Goal: Check status: Check status

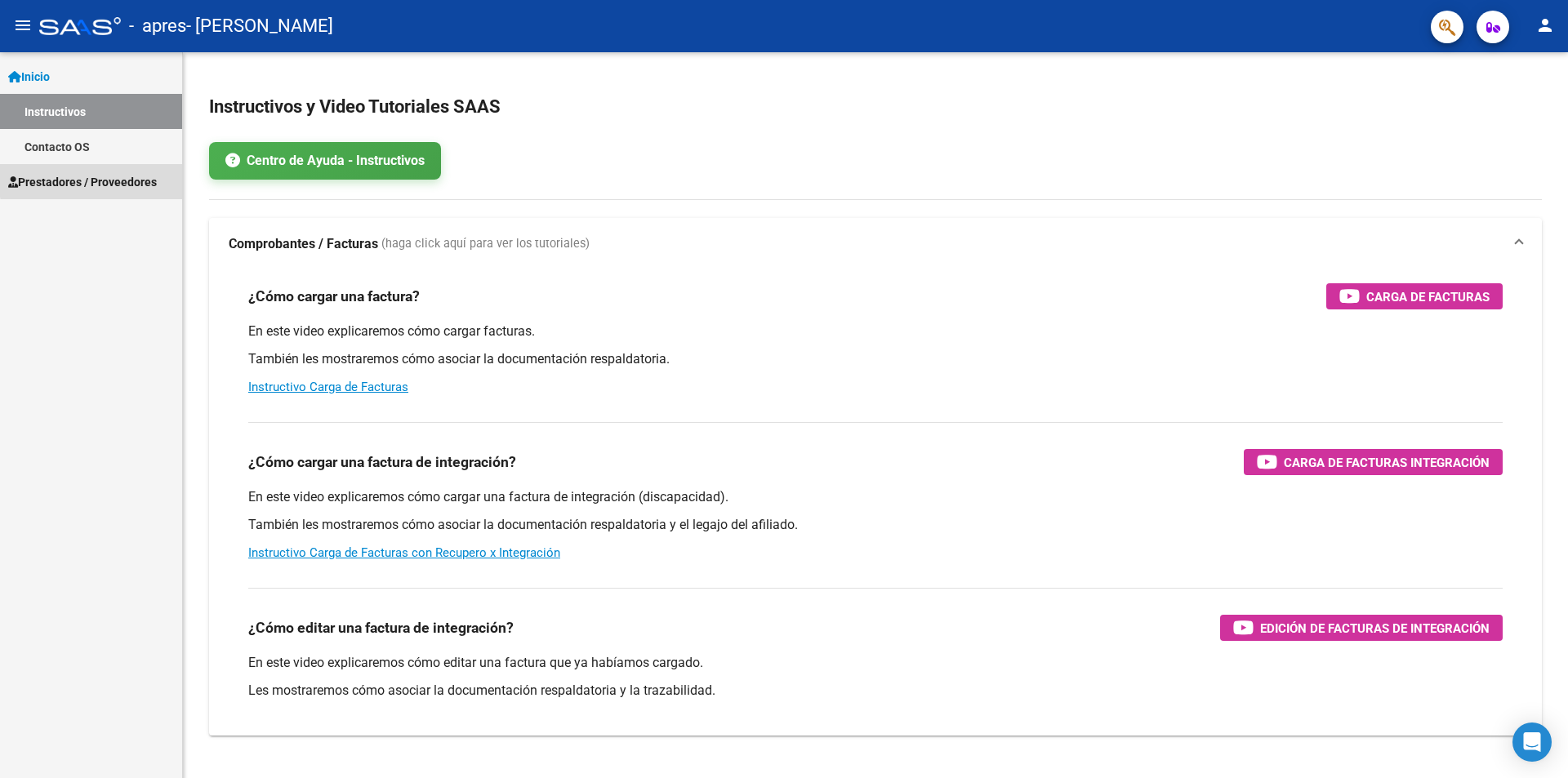
click at [115, 178] on span "Prestadores / Proveedores" at bounding box center [83, 182] width 149 height 18
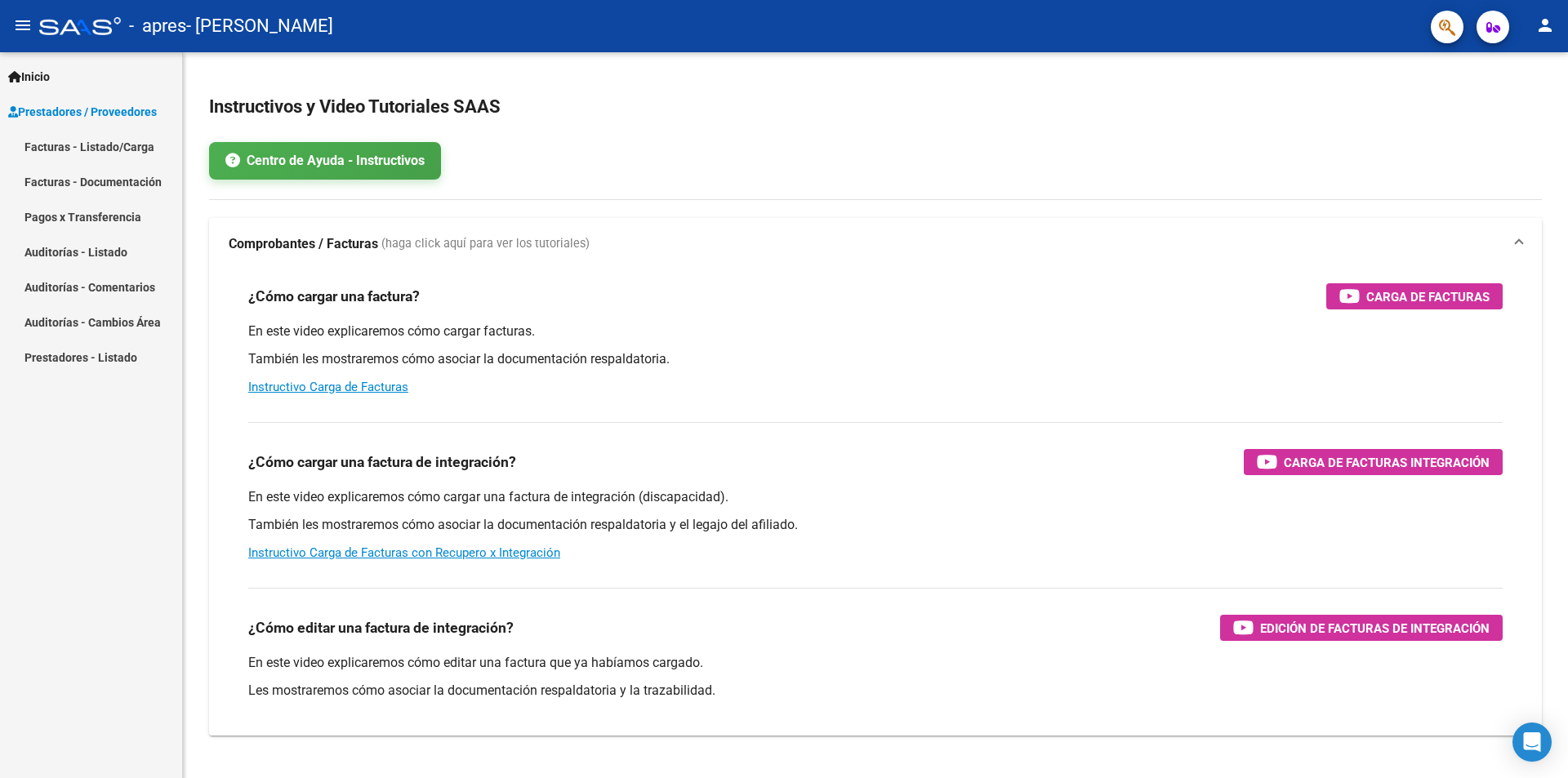
click at [97, 213] on link "Pagos x Transferencia" at bounding box center [91, 216] width 182 height 35
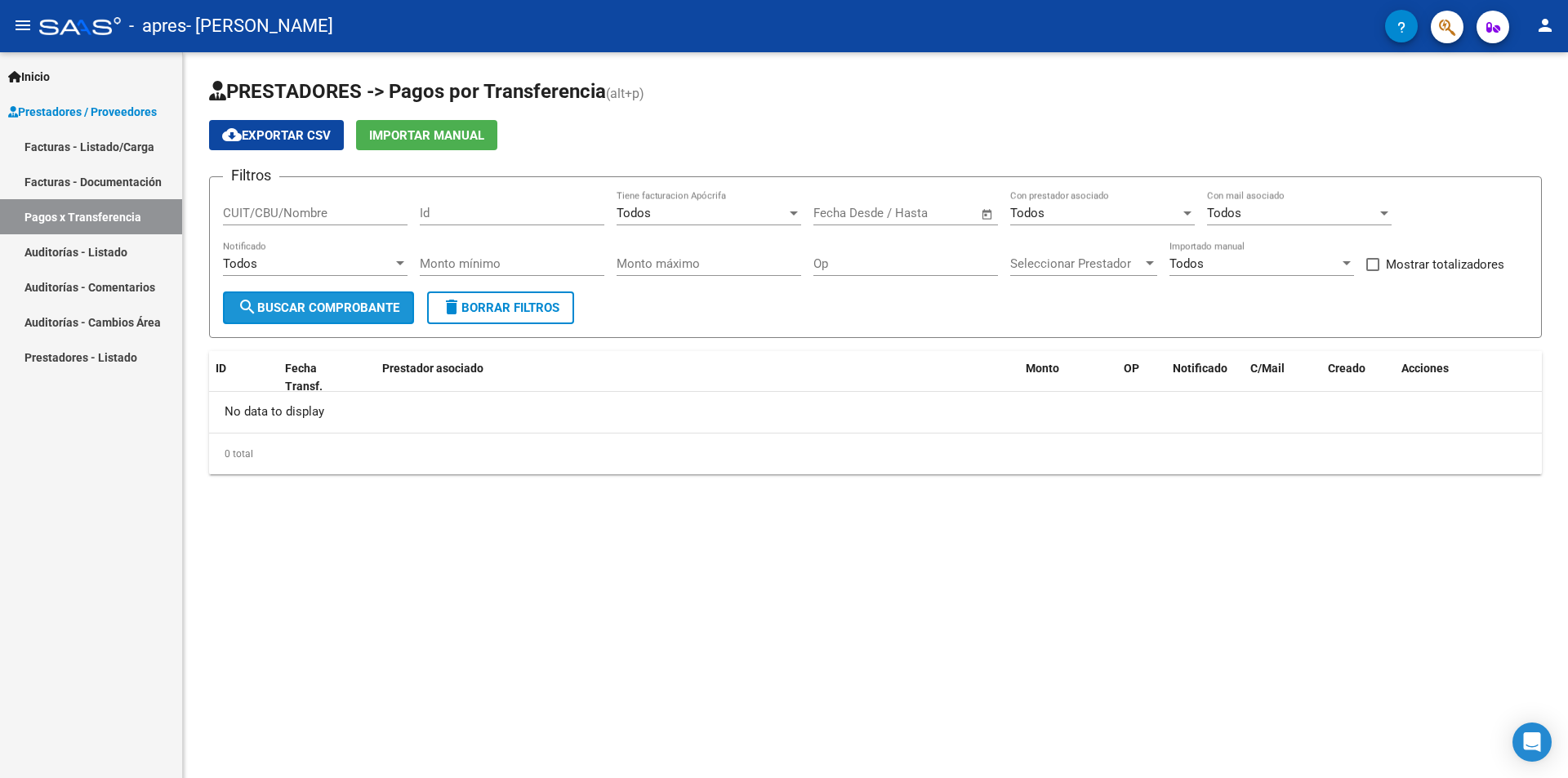
click at [376, 313] on span "search Buscar Comprobante" at bounding box center [319, 308] width 162 height 15
click at [715, 209] on div "Todos" at bounding box center [701, 213] width 170 height 15
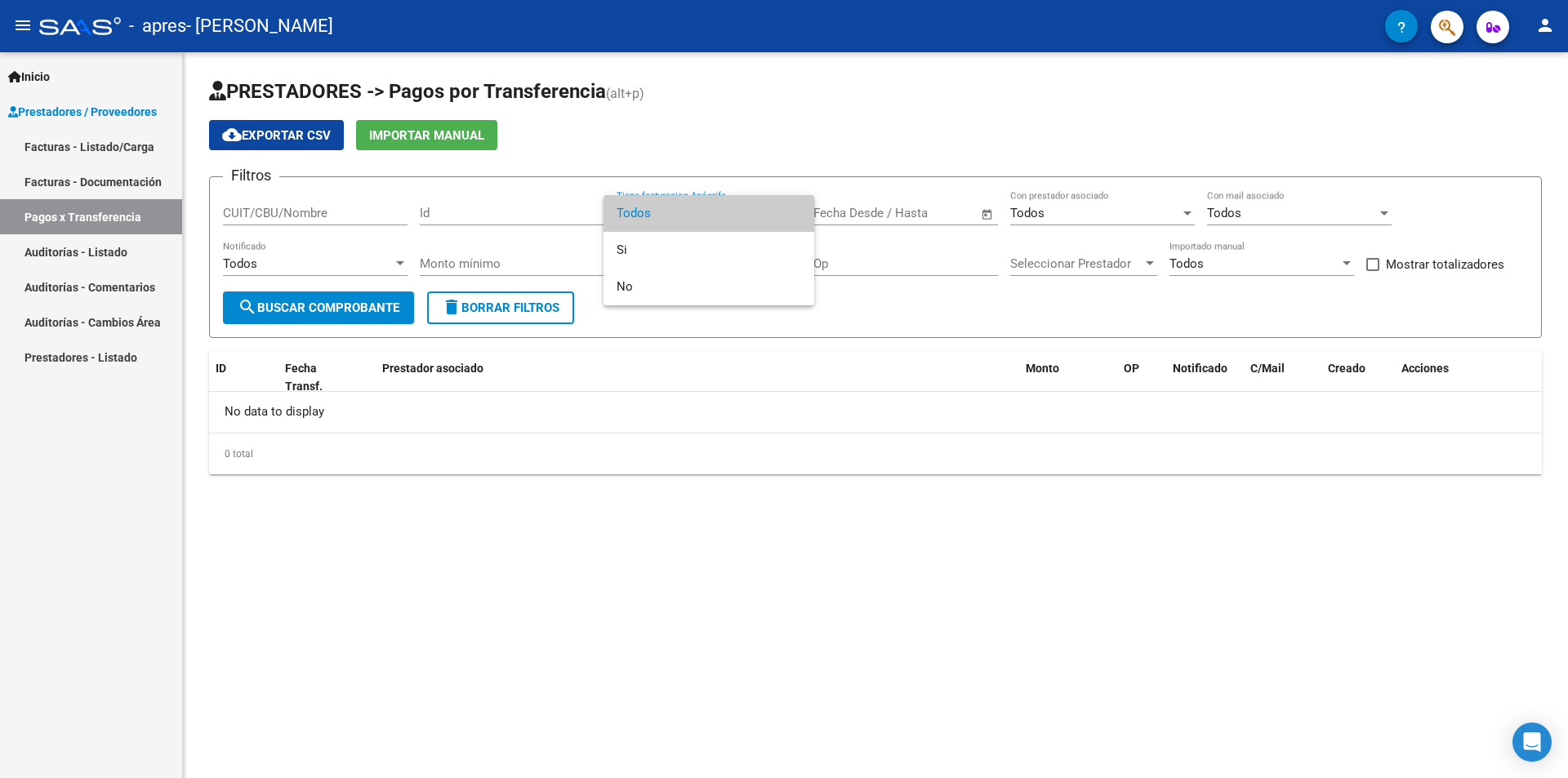
click at [715, 209] on span "Todos" at bounding box center [708, 213] width 184 height 36
click at [883, 206] on span "–" at bounding box center [886, 213] width 8 height 15
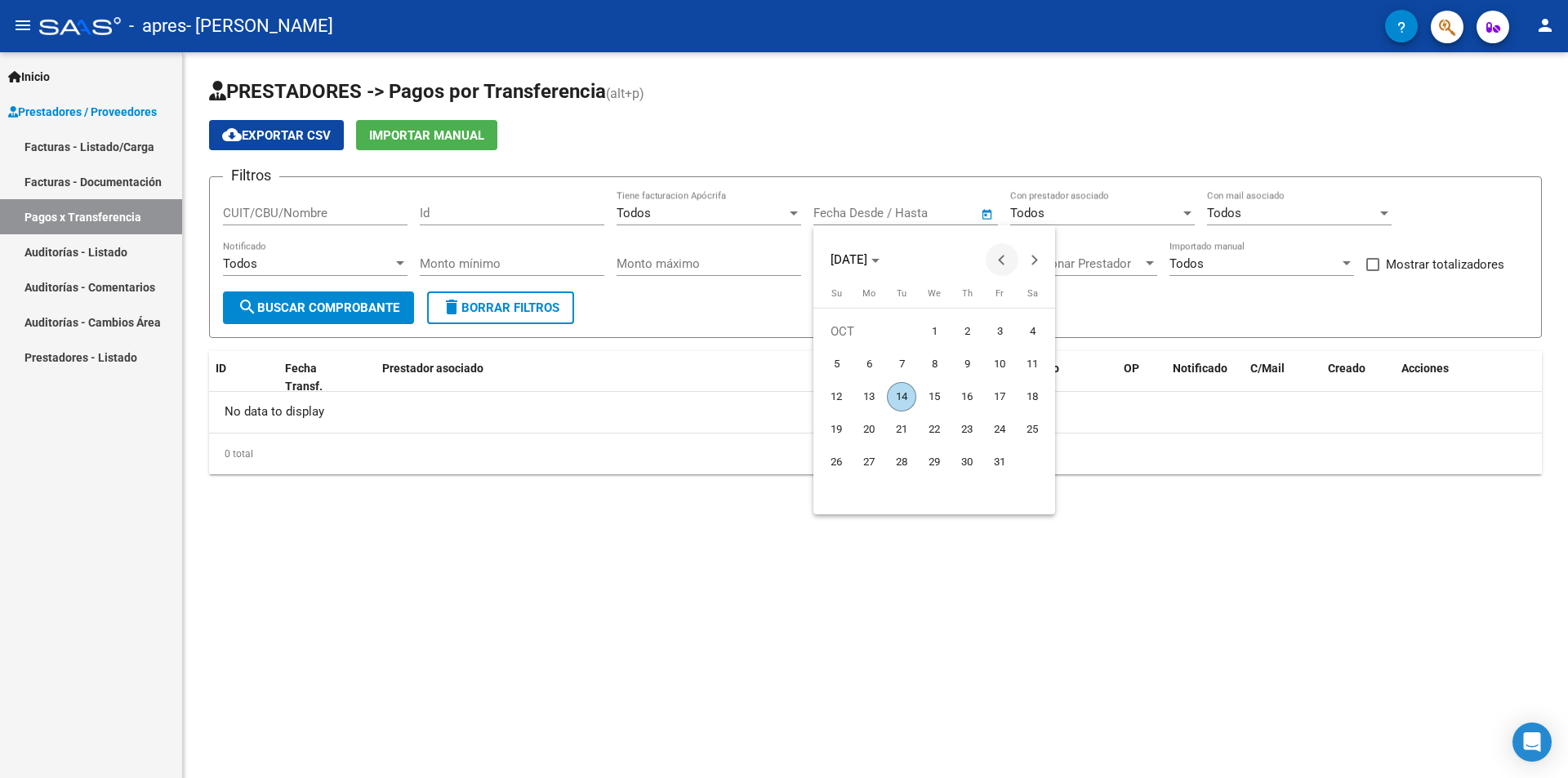
click at [1005, 255] on span "Previous month" at bounding box center [1002, 260] width 33 height 33
click at [1005, 253] on span "Previous month" at bounding box center [1002, 260] width 33 height 33
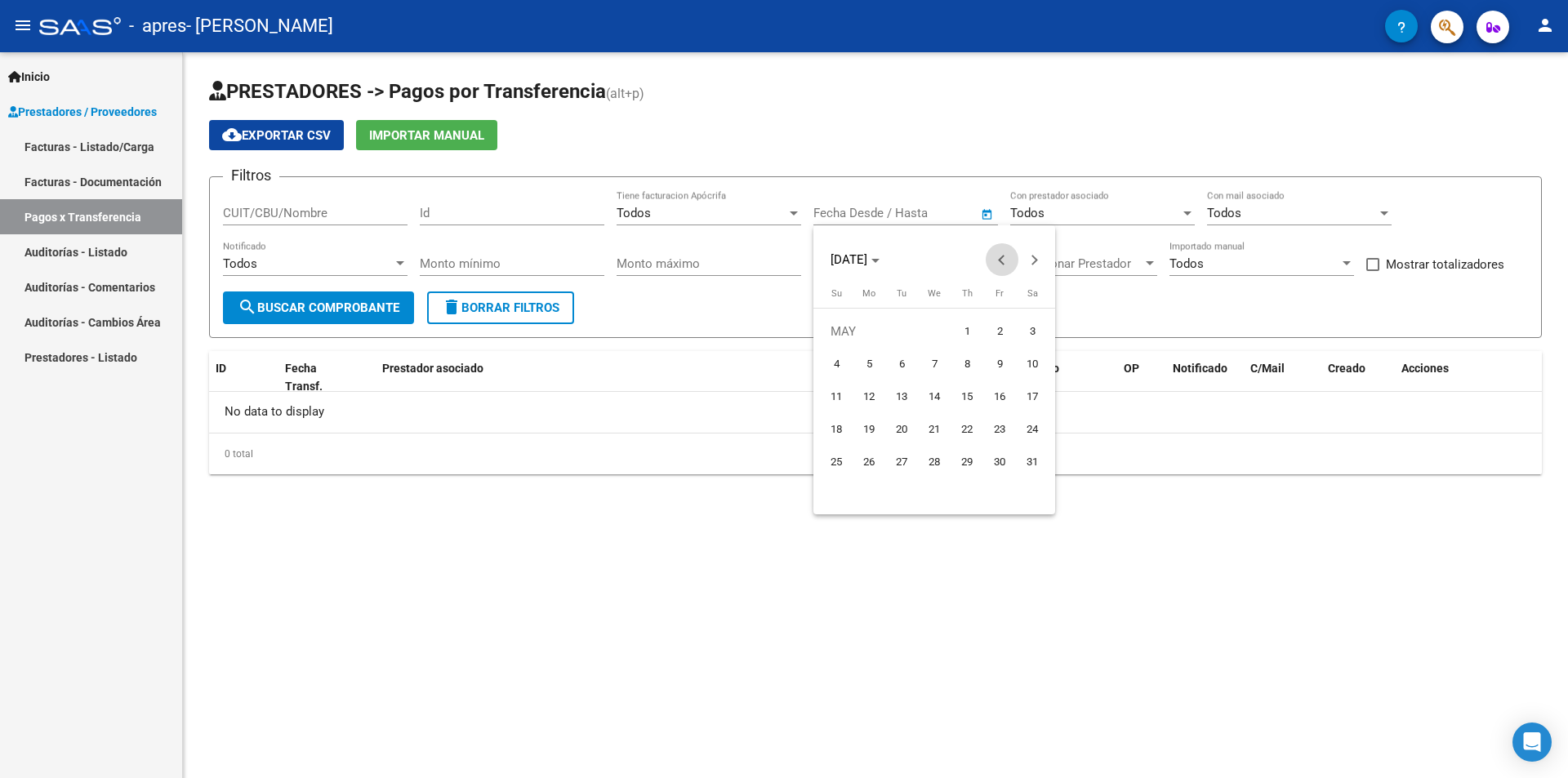
click at [1005, 253] on span "Previous month" at bounding box center [1002, 260] width 33 height 33
click at [1036, 330] on span "1" at bounding box center [1032, 331] width 29 height 29
type input "[DATE]"
click at [1043, 256] on span "Next month" at bounding box center [1035, 260] width 33 height 33
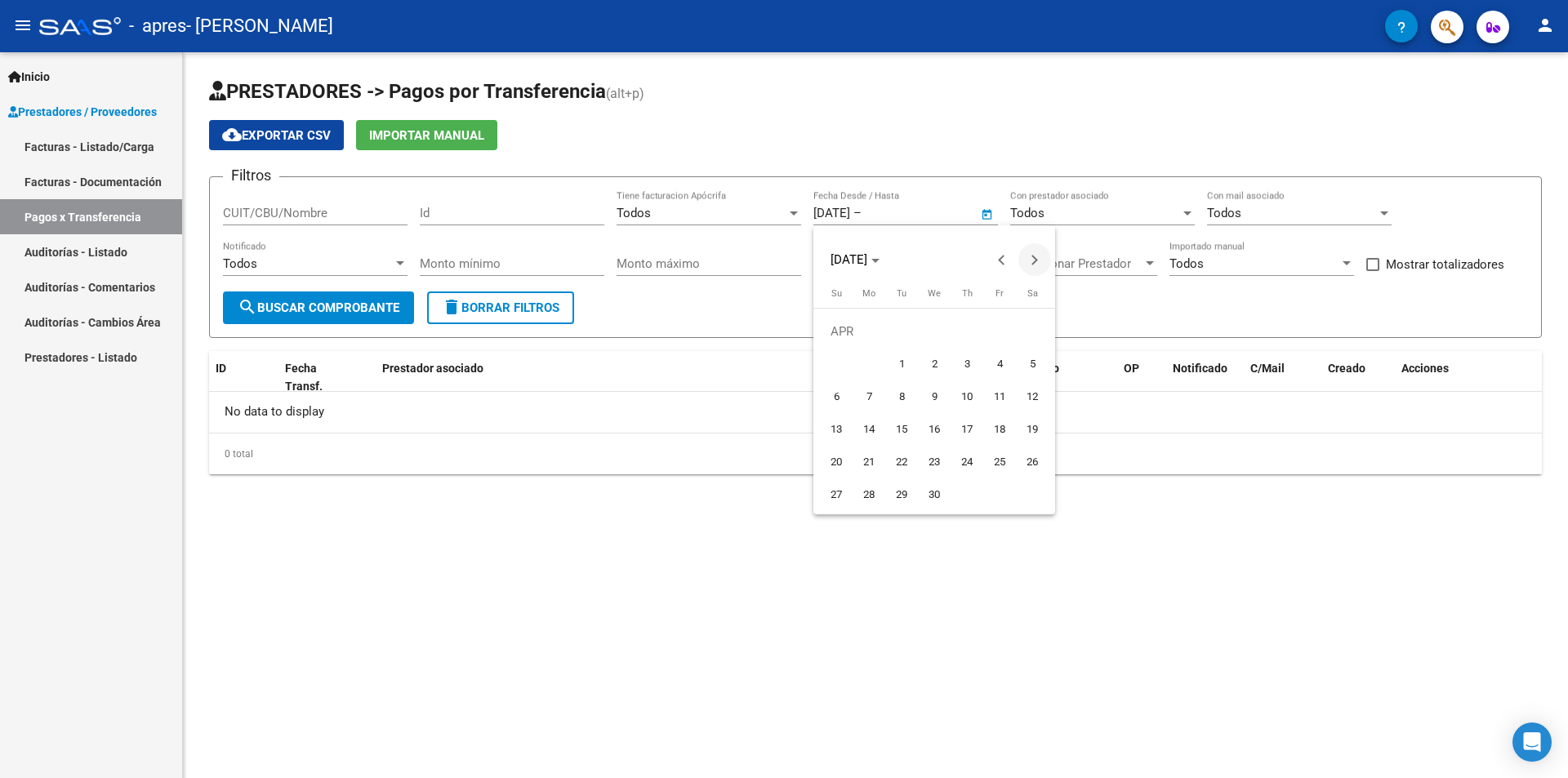
click at [1043, 256] on span "Next month" at bounding box center [1035, 260] width 33 height 33
click at [1043, 257] on span "Next month" at bounding box center [1035, 260] width 33 height 33
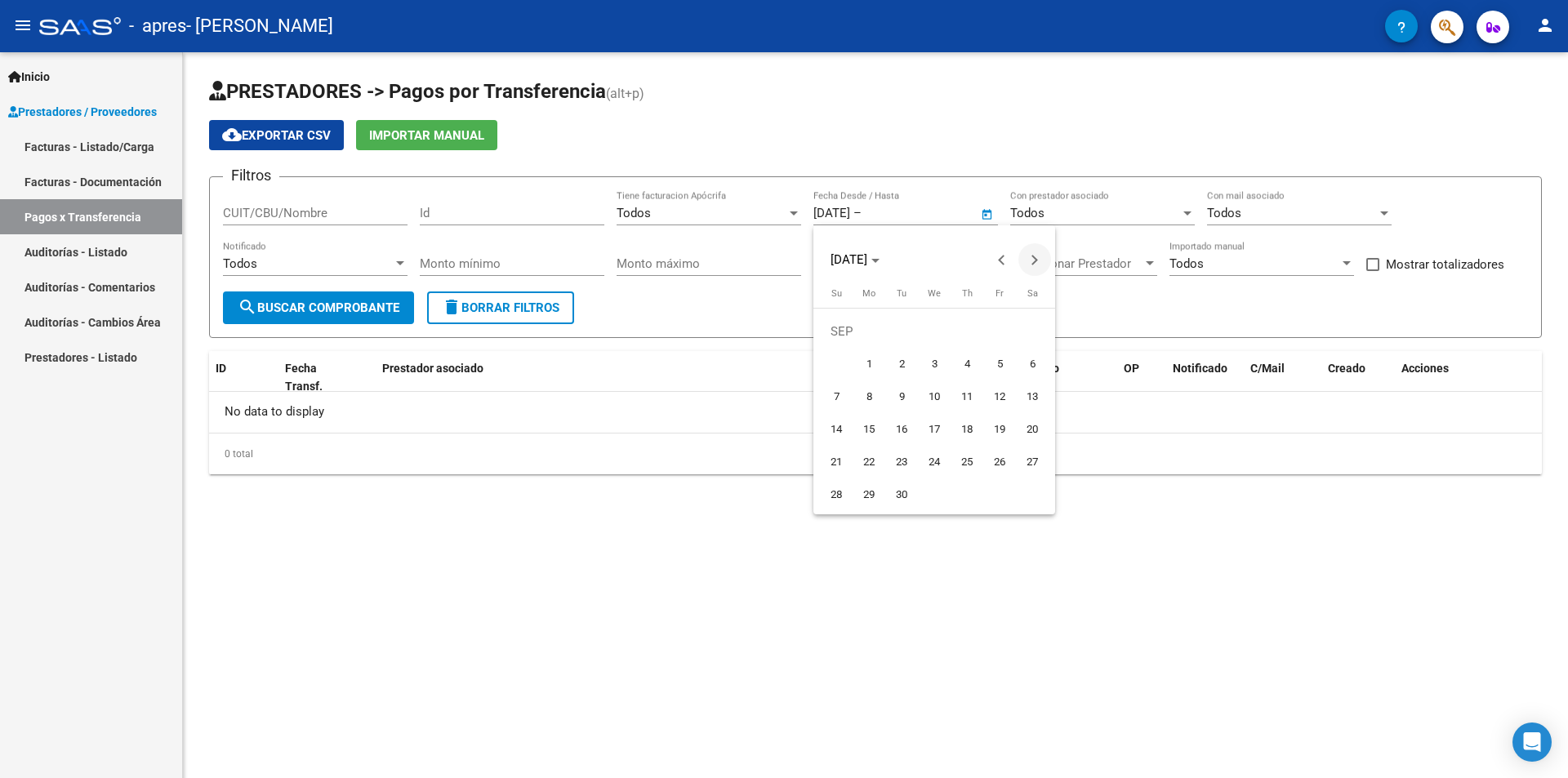
click at [1043, 257] on span "Next month" at bounding box center [1035, 260] width 33 height 33
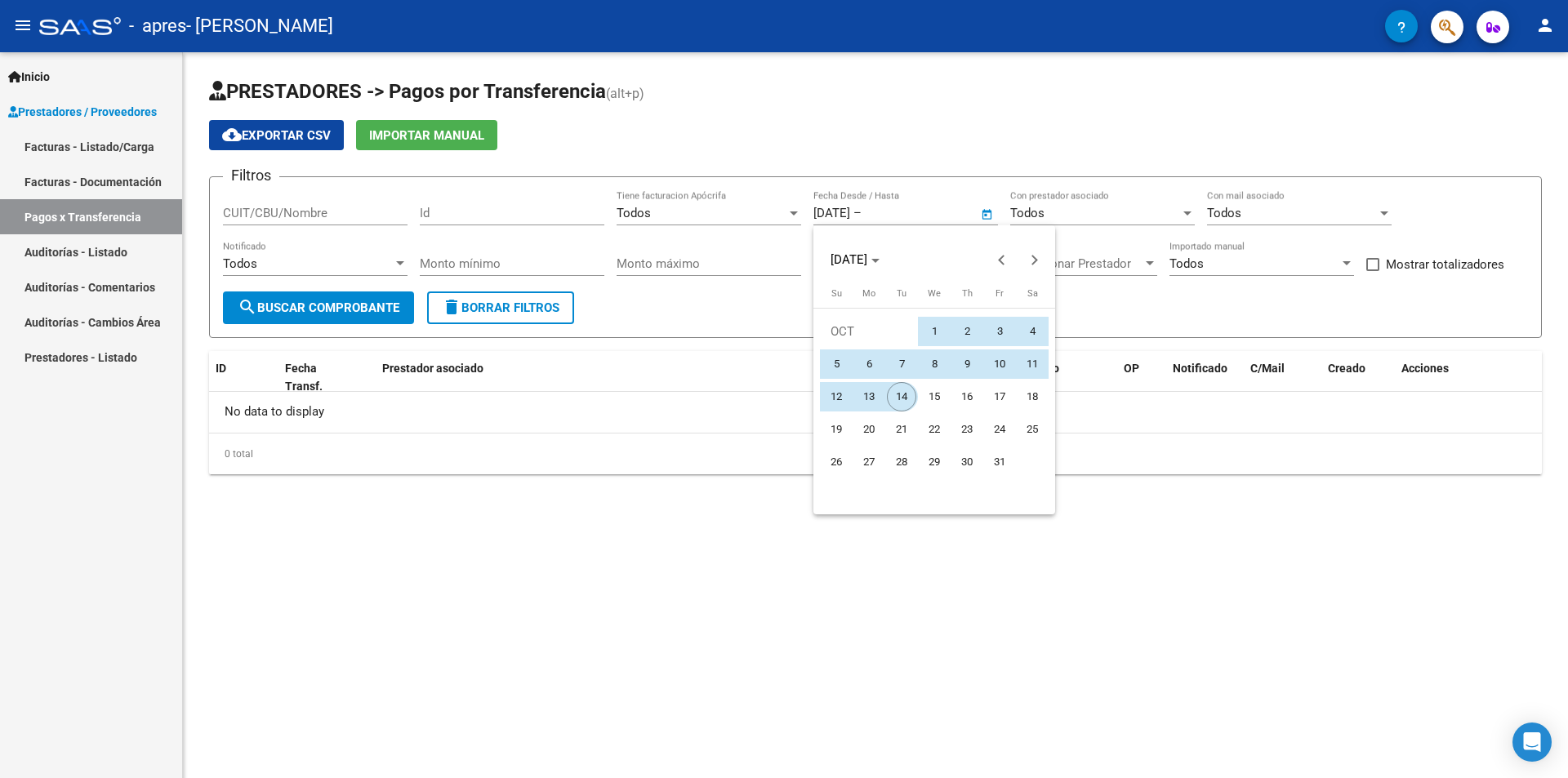
click at [902, 394] on span "14" at bounding box center [902, 397] width 29 height 29
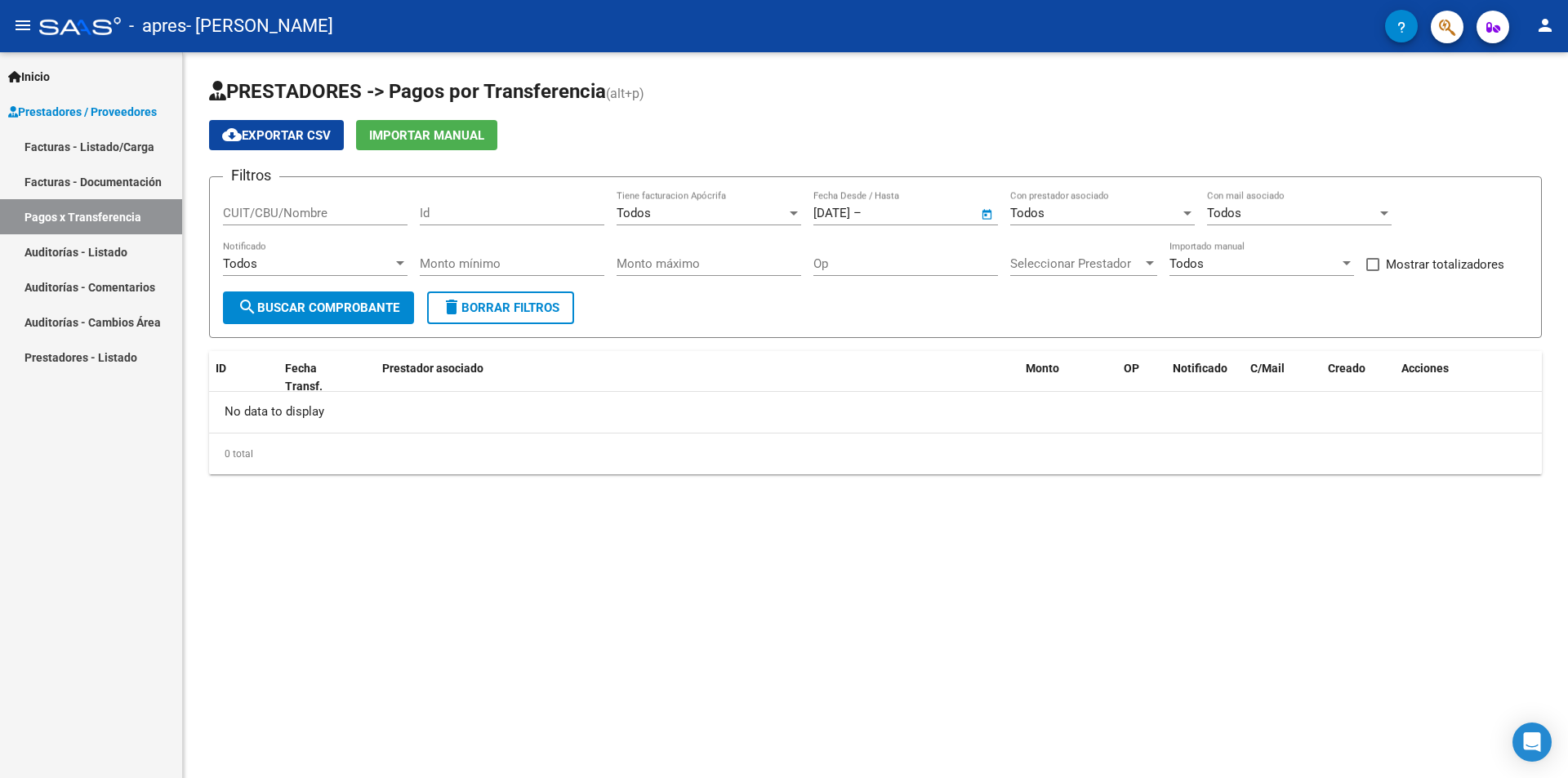
type input "[DATE]"
click at [367, 308] on span "search Buscar Comprobante" at bounding box center [319, 308] width 162 height 15
click at [1104, 267] on span "Seleccionar Prestador" at bounding box center [1077, 263] width 133 height 15
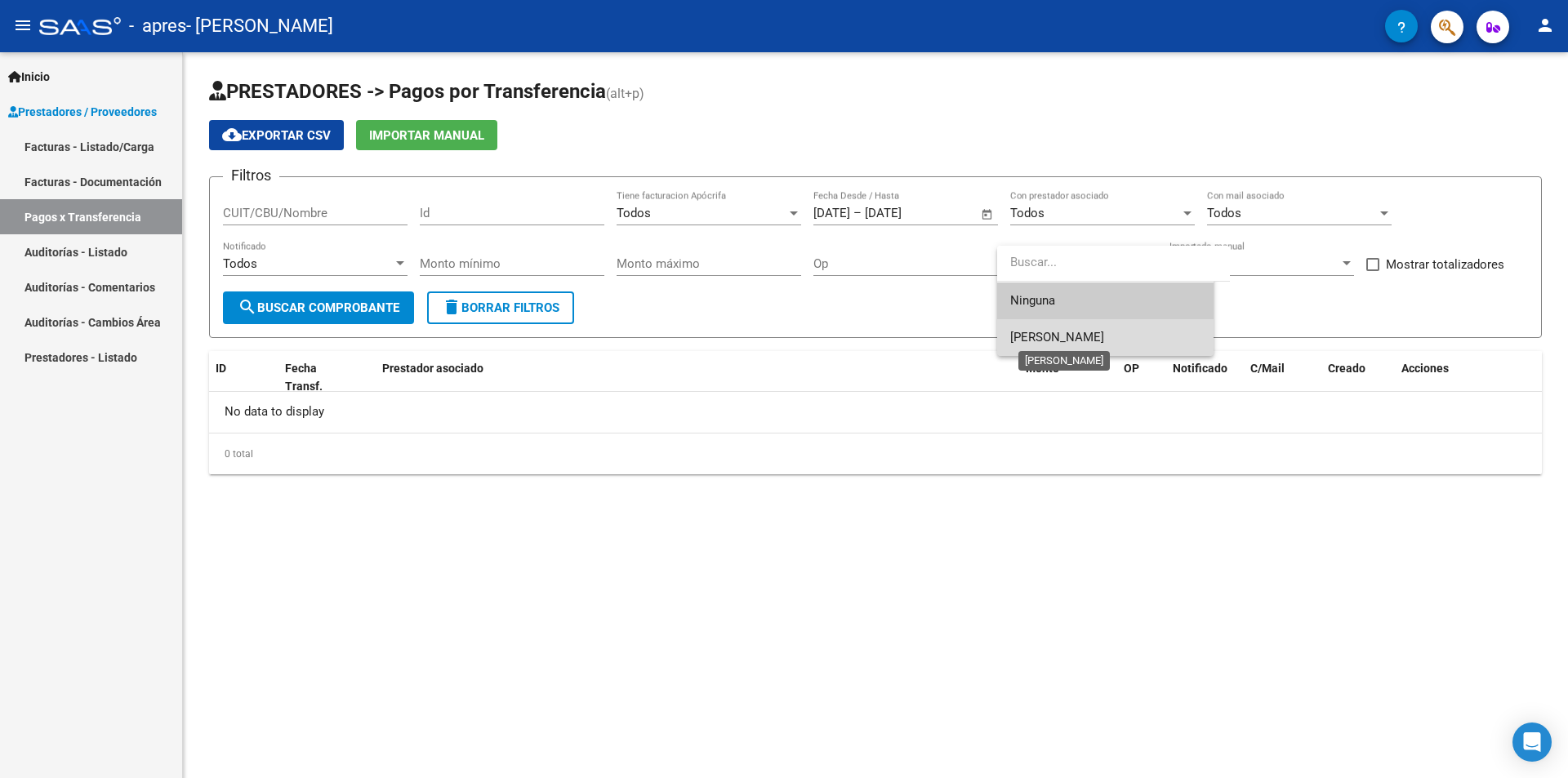
click at [1090, 334] on span "[PERSON_NAME]" at bounding box center [1057, 337] width 94 height 15
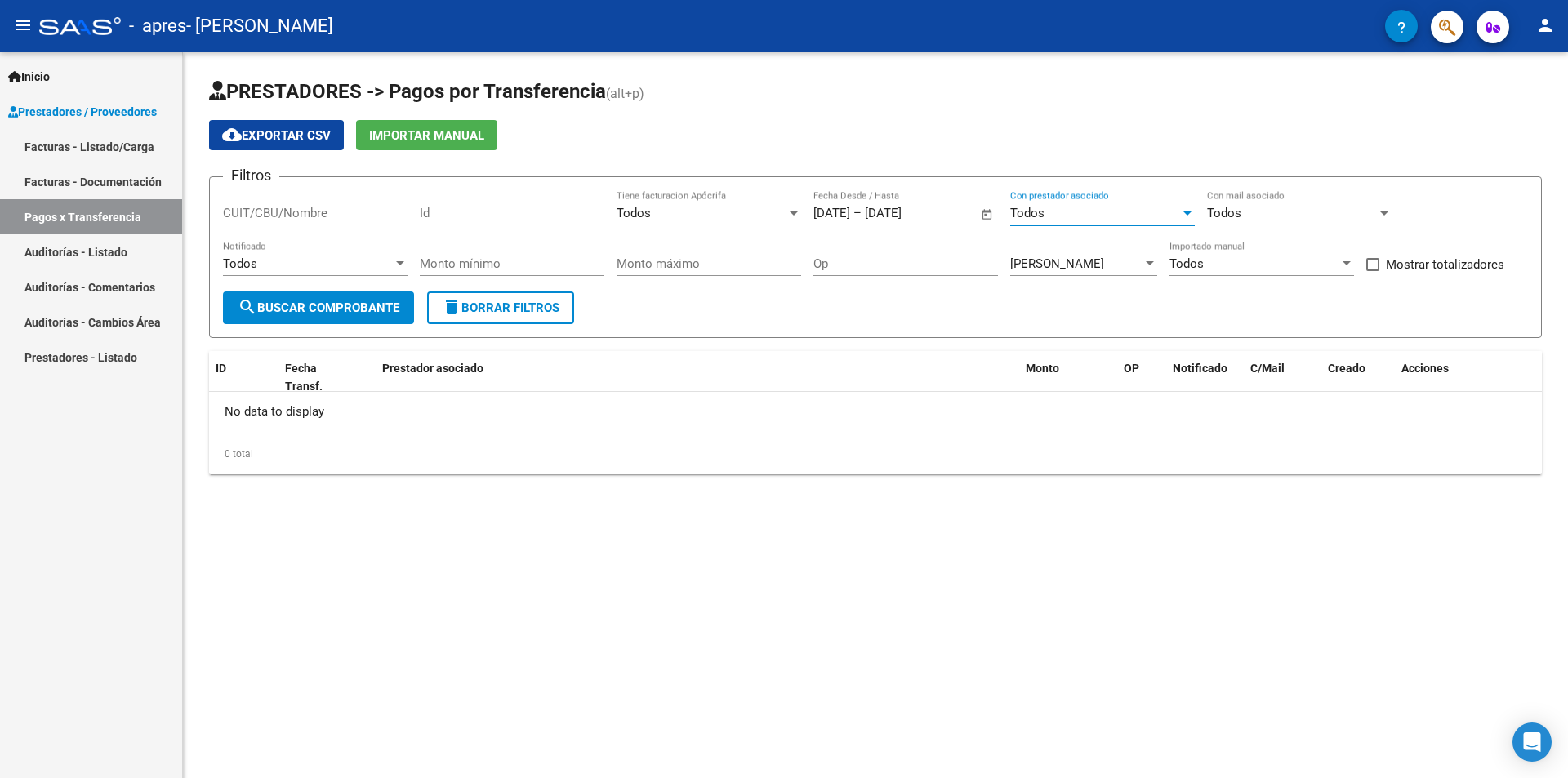
click at [1111, 210] on div "Todos" at bounding box center [1095, 213] width 170 height 15
click at [1110, 212] on span "Todos" at bounding box center [1102, 213] width 184 height 36
click at [1093, 212] on div "Todos" at bounding box center [1095, 213] width 170 height 15
click at [1093, 212] on span "Todos" at bounding box center [1102, 213] width 184 height 36
click at [322, 212] on input "CUIT/CBU/Nombre" at bounding box center [315, 213] width 184 height 15
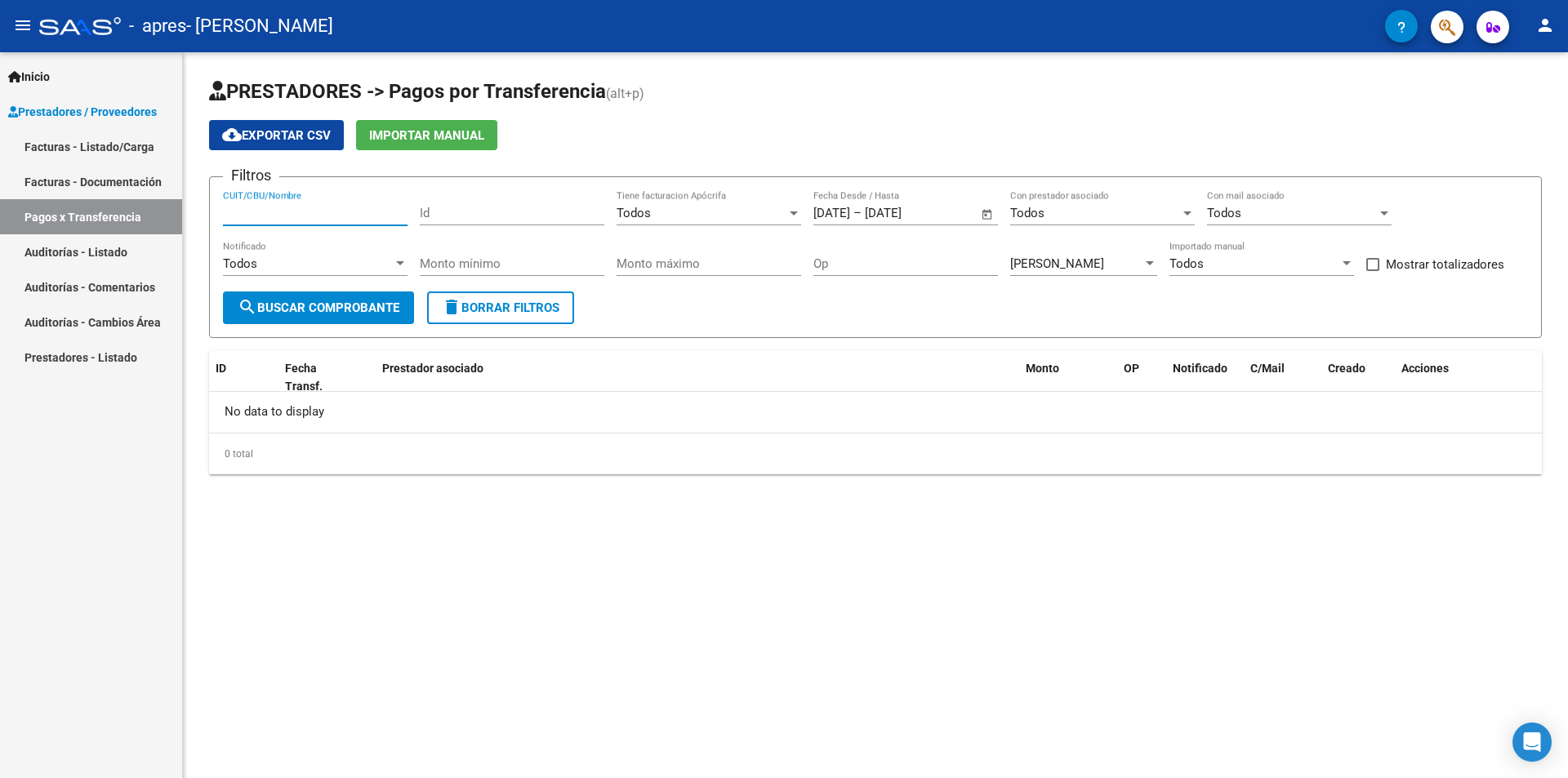
click at [325, 270] on div "Todos" at bounding box center [308, 263] width 170 height 15
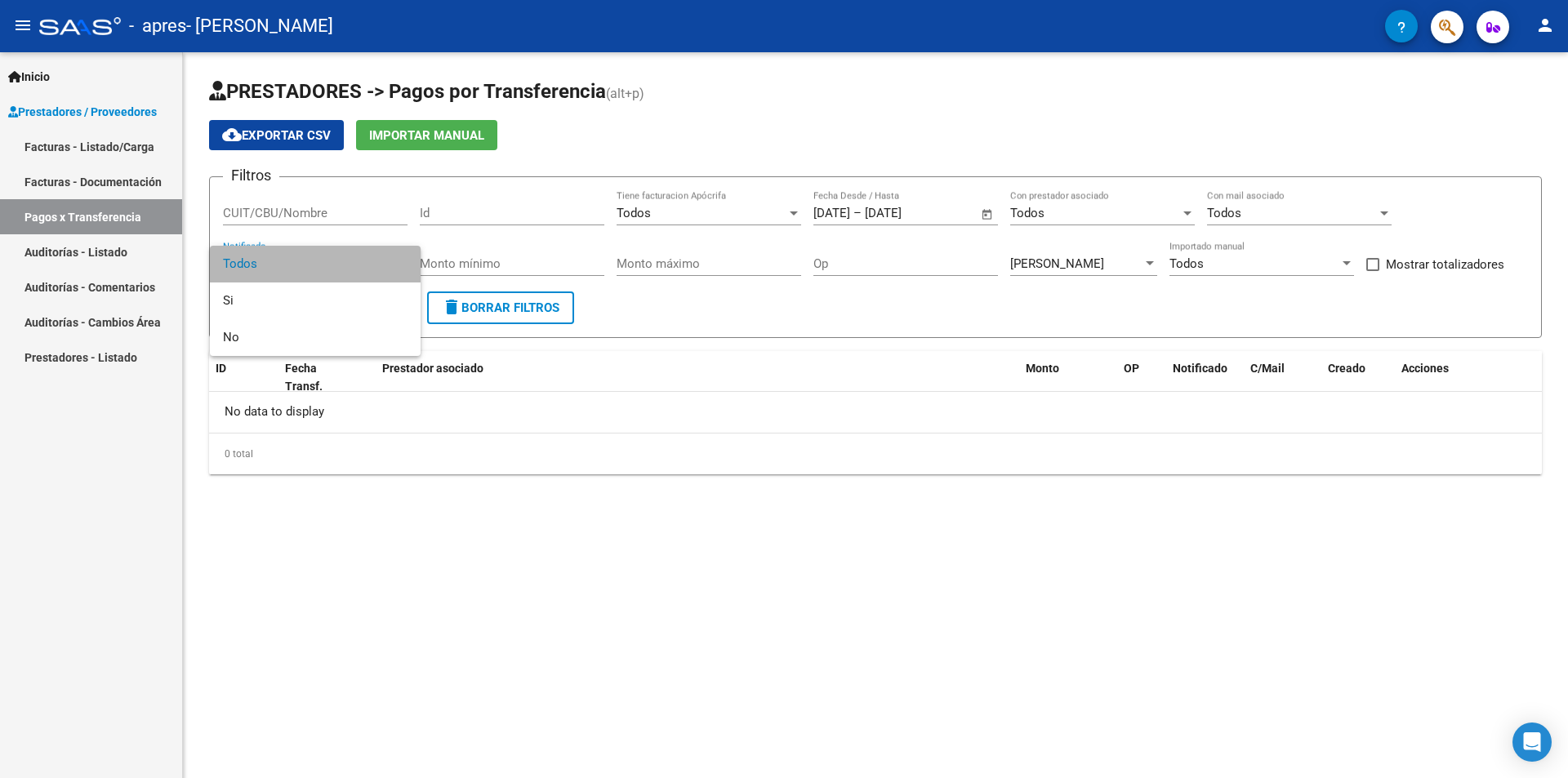
click at [326, 270] on span "Todos" at bounding box center [315, 264] width 184 height 36
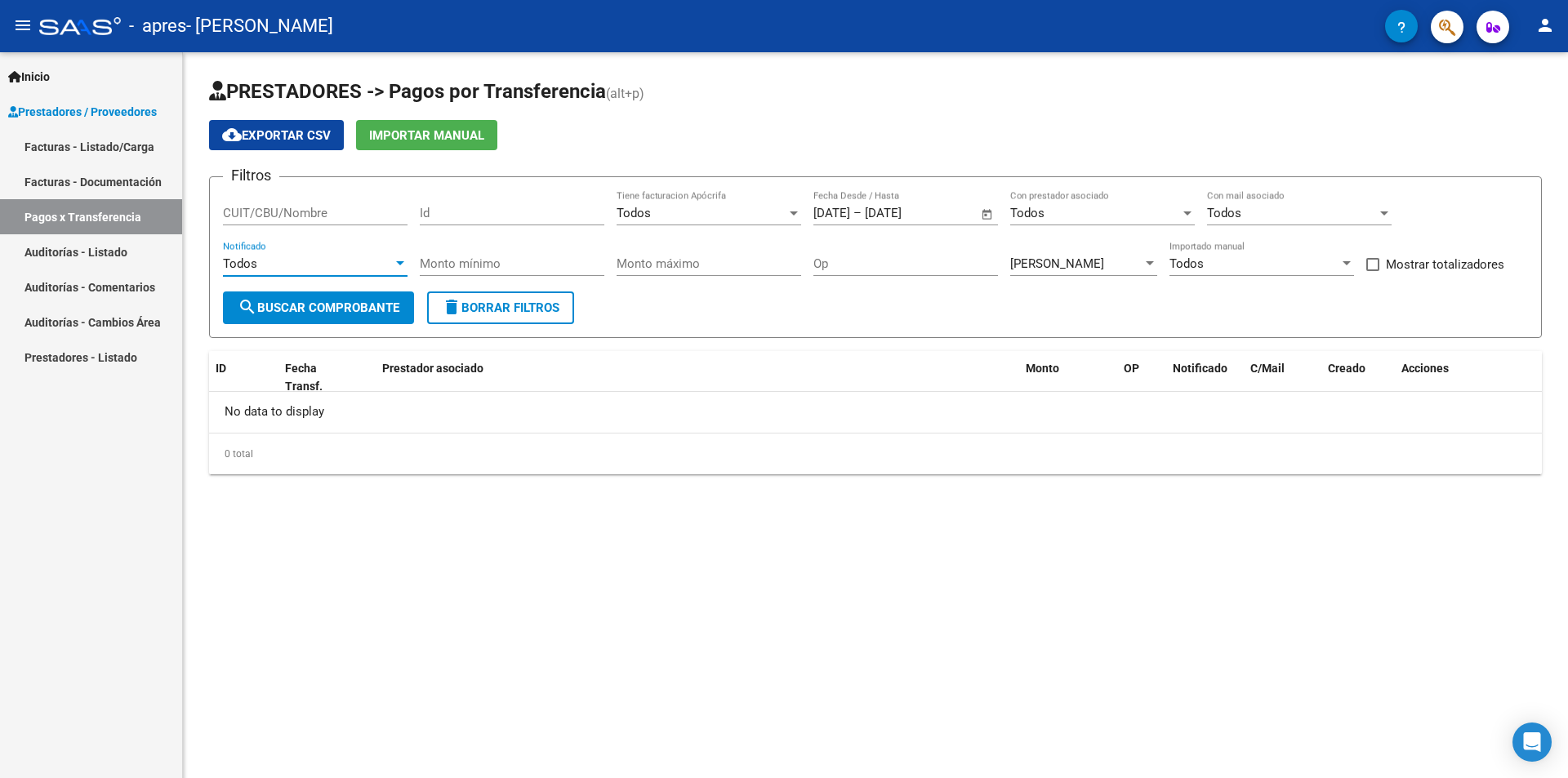
click at [115, 144] on link "Facturas - Listado/Carga" at bounding box center [91, 146] width 182 height 35
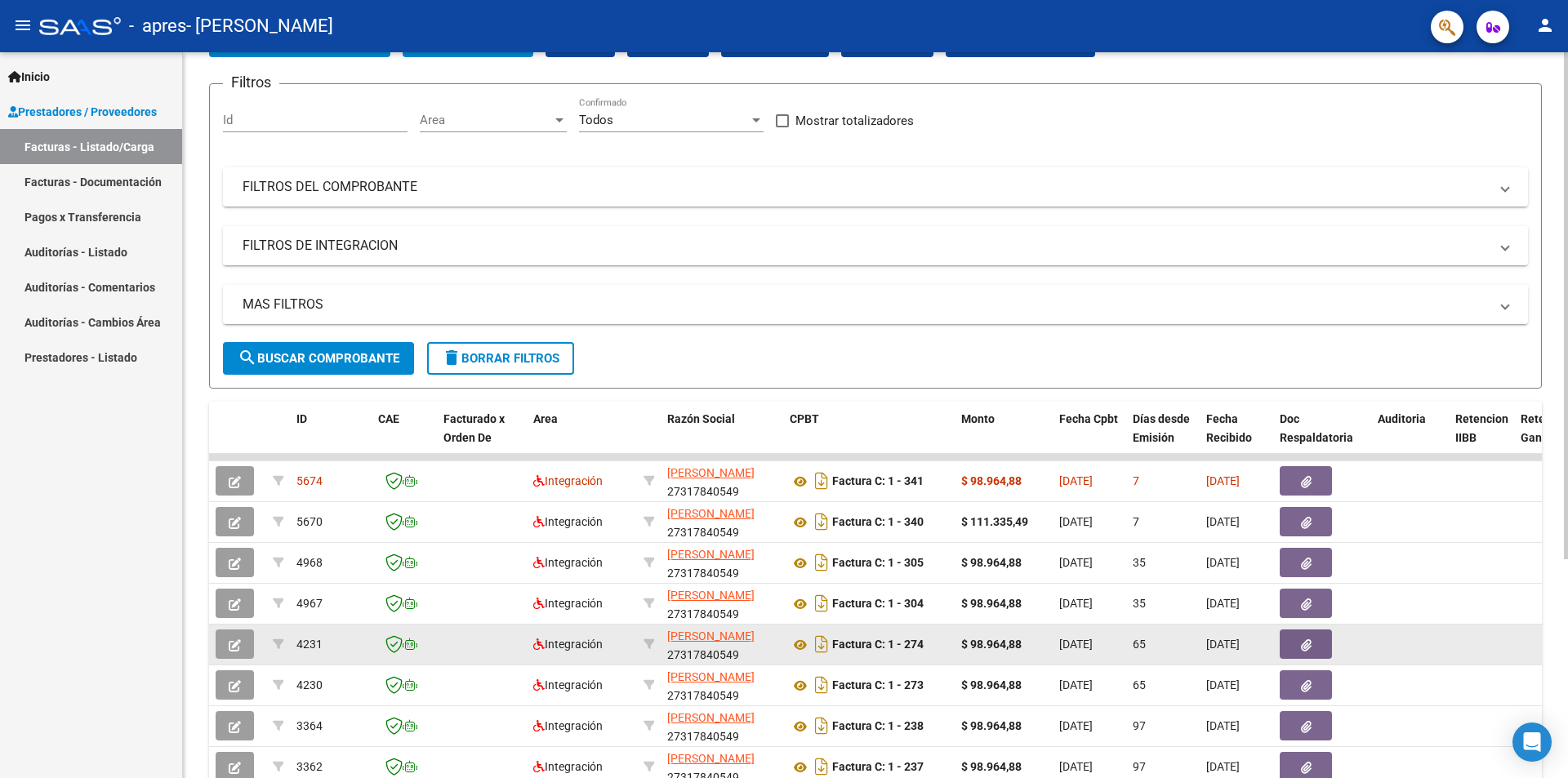
scroll to position [163, 0]
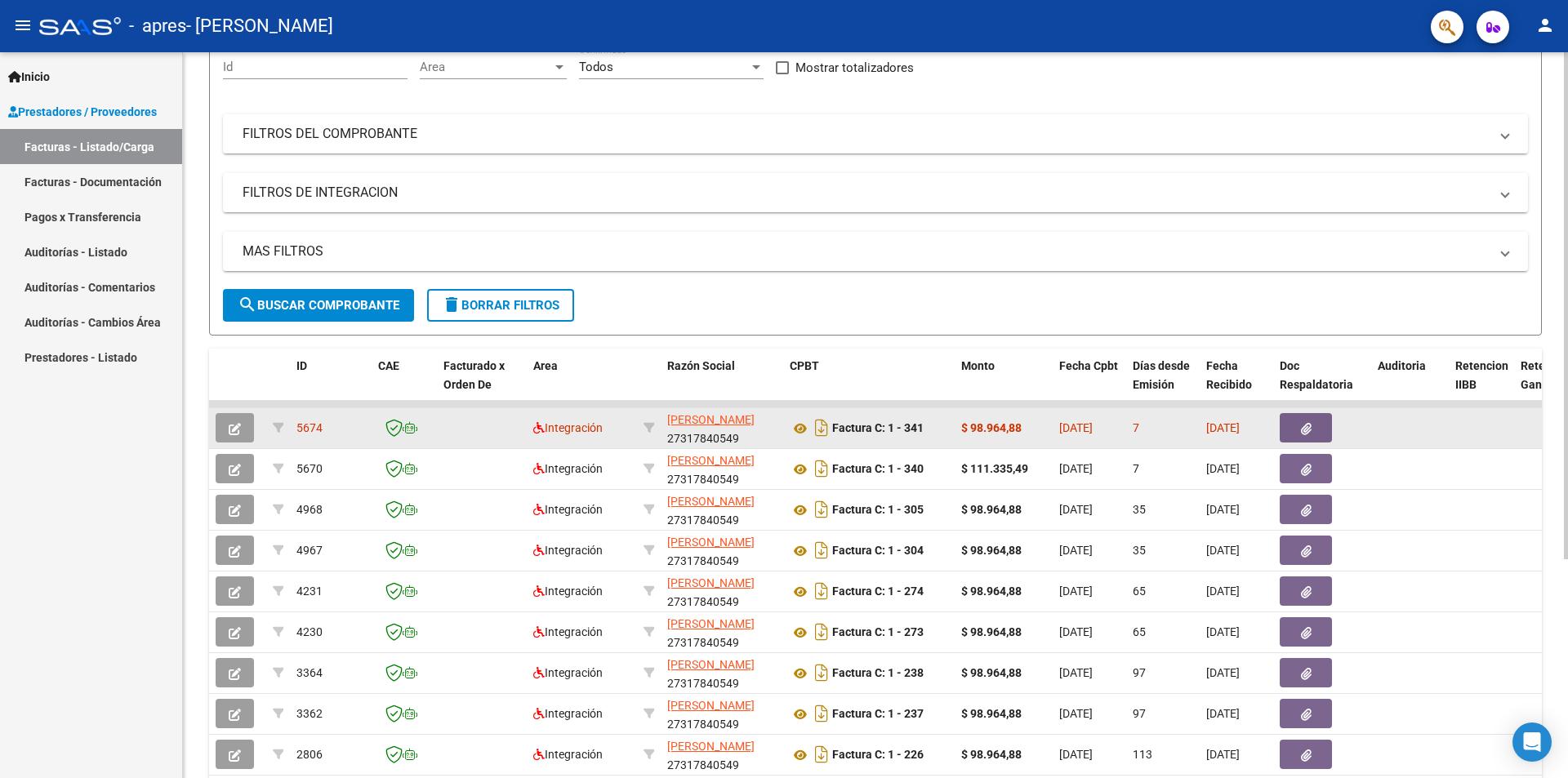
click at [1091, 431] on span "[DATE]" at bounding box center [1076, 428] width 34 height 13
click at [1192, 428] on div "7" at bounding box center [1163, 428] width 61 height 19
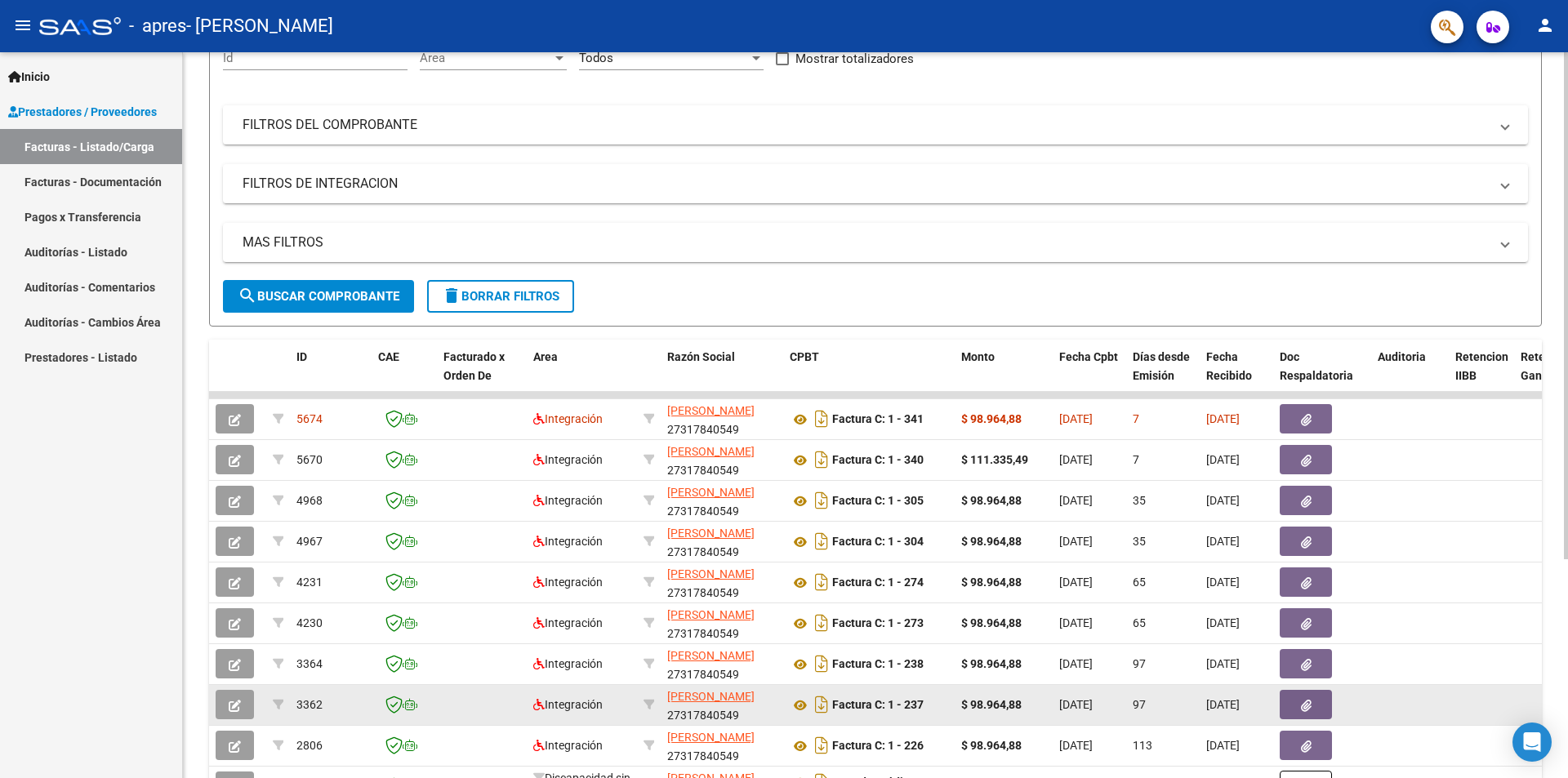
scroll to position [245, 0]
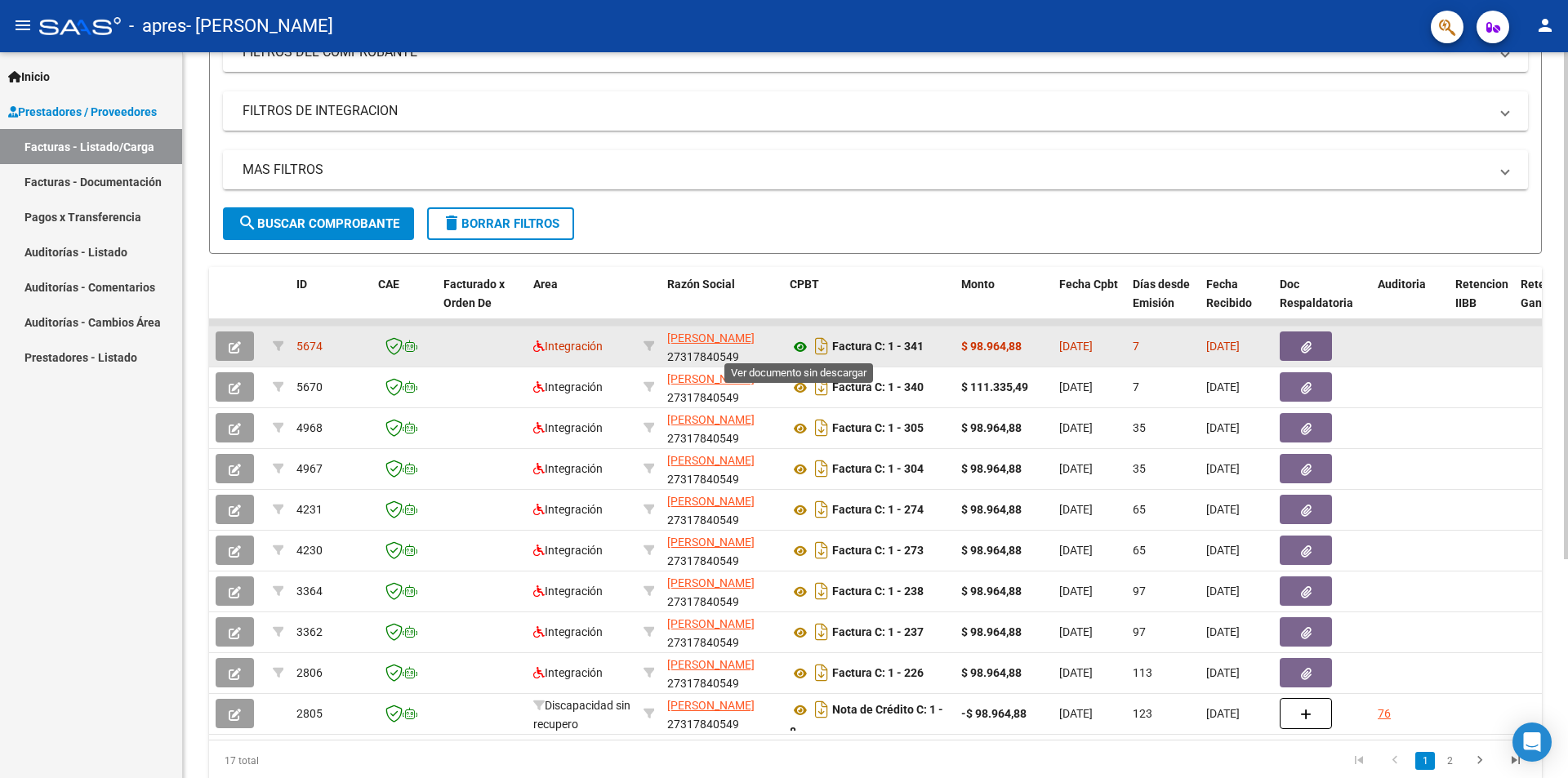
click at [796, 348] on icon at bounding box center [800, 347] width 21 height 20
click at [1311, 338] on button "button" at bounding box center [1307, 346] width 53 height 29
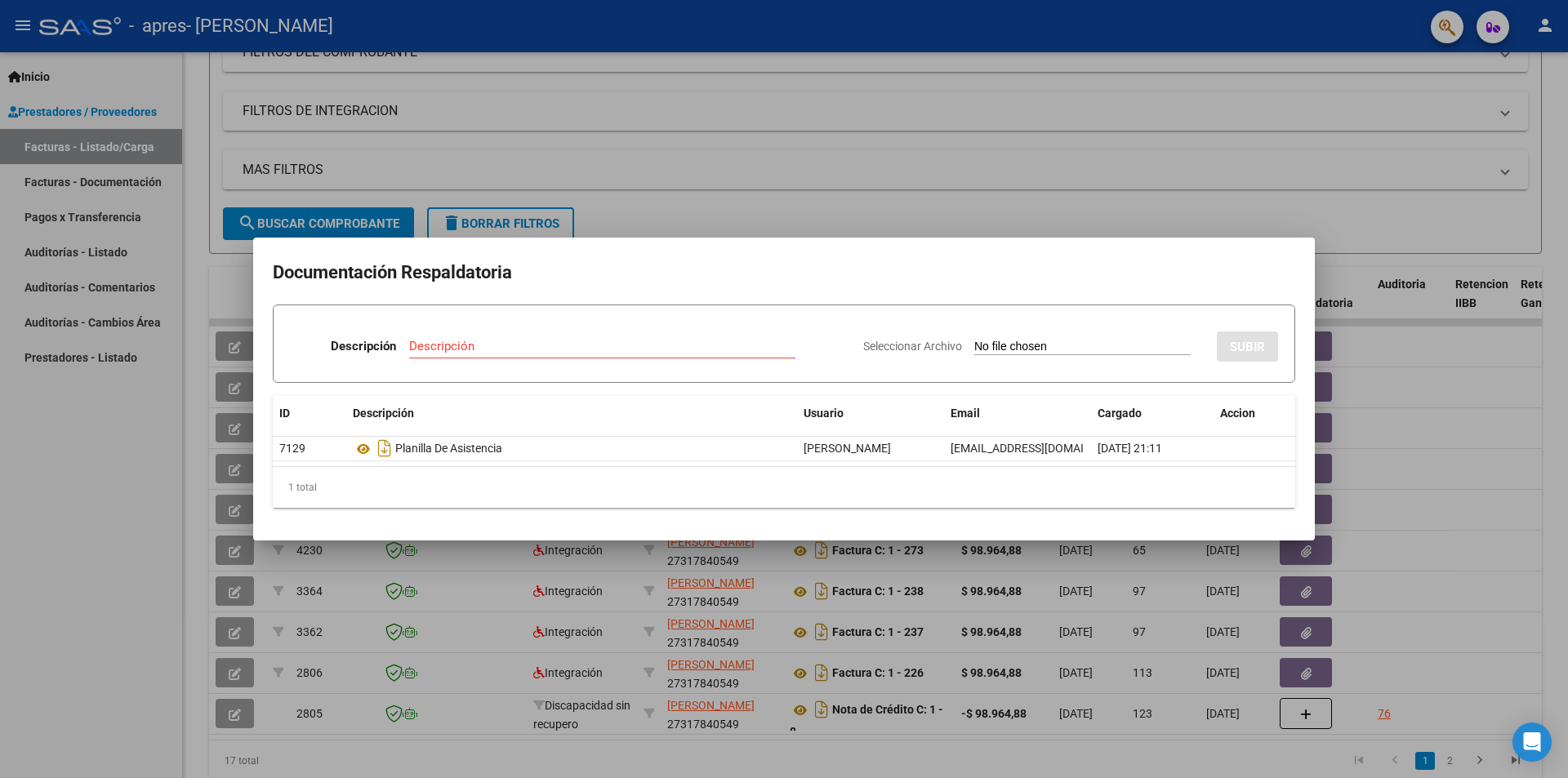
click at [1161, 205] on div at bounding box center [784, 389] width 1568 height 778
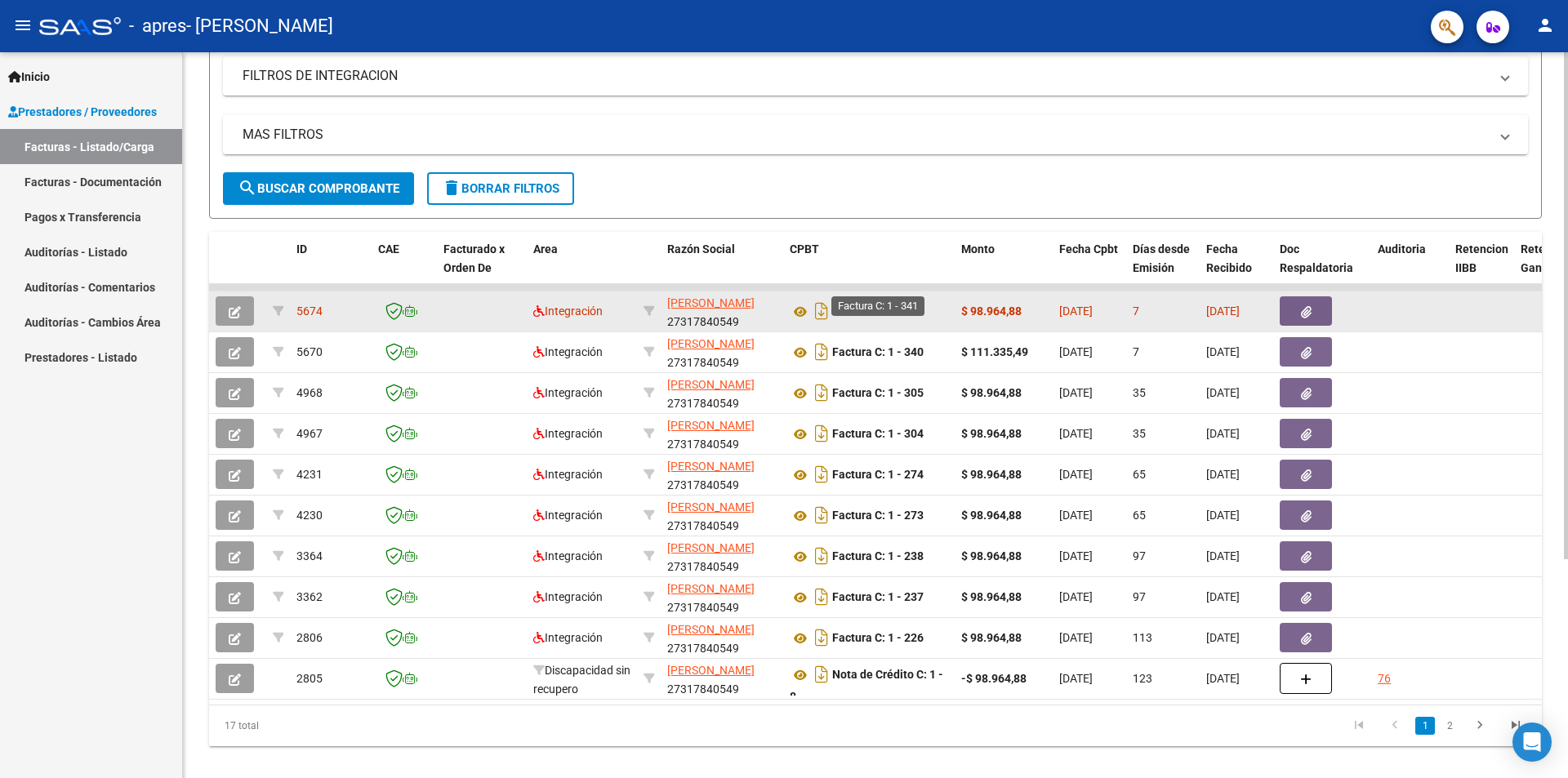
scroll to position [313, 0]
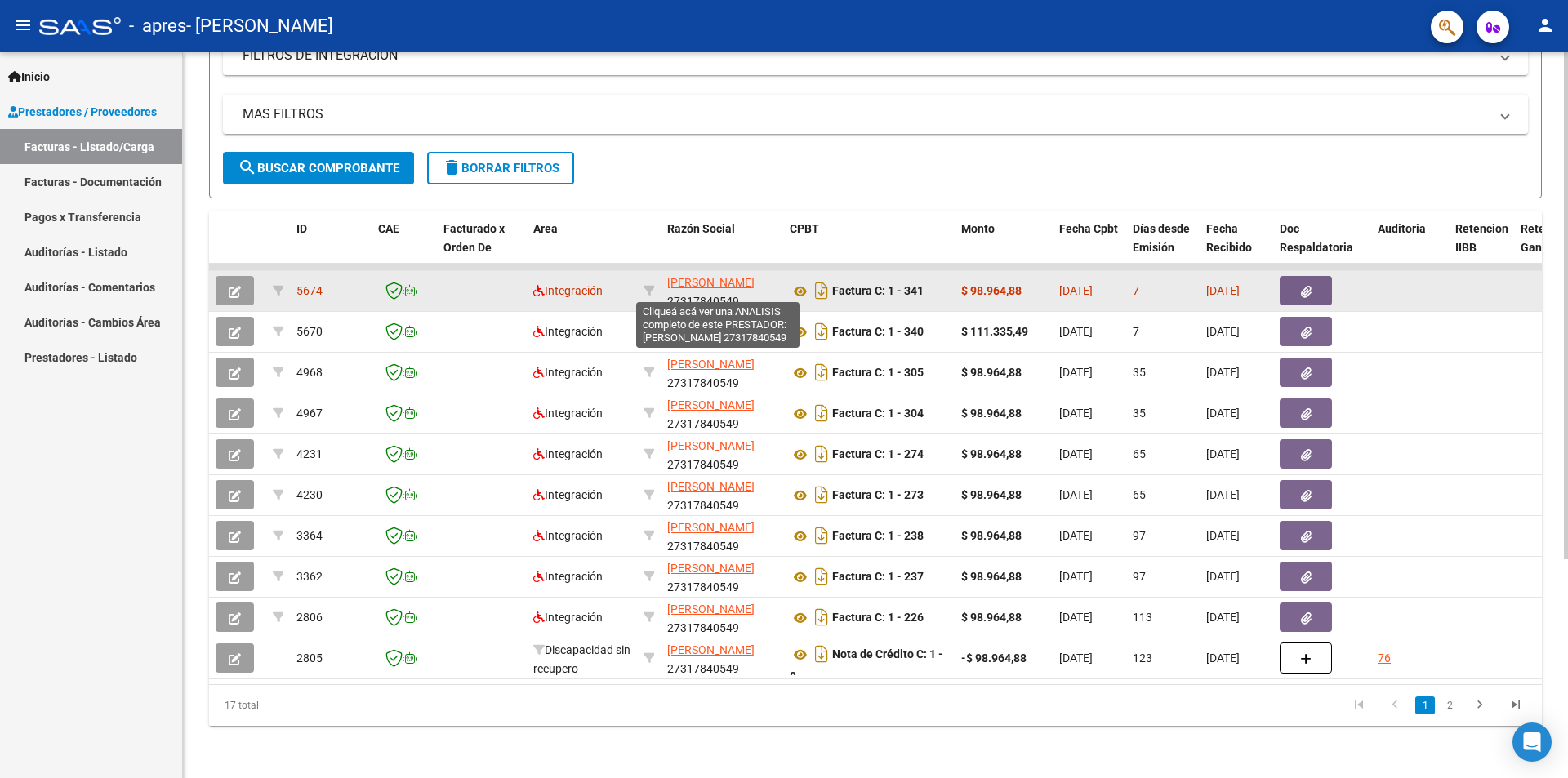
click at [683, 276] on span "[PERSON_NAME]" at bounding box center [711, 282] width 87 height 13
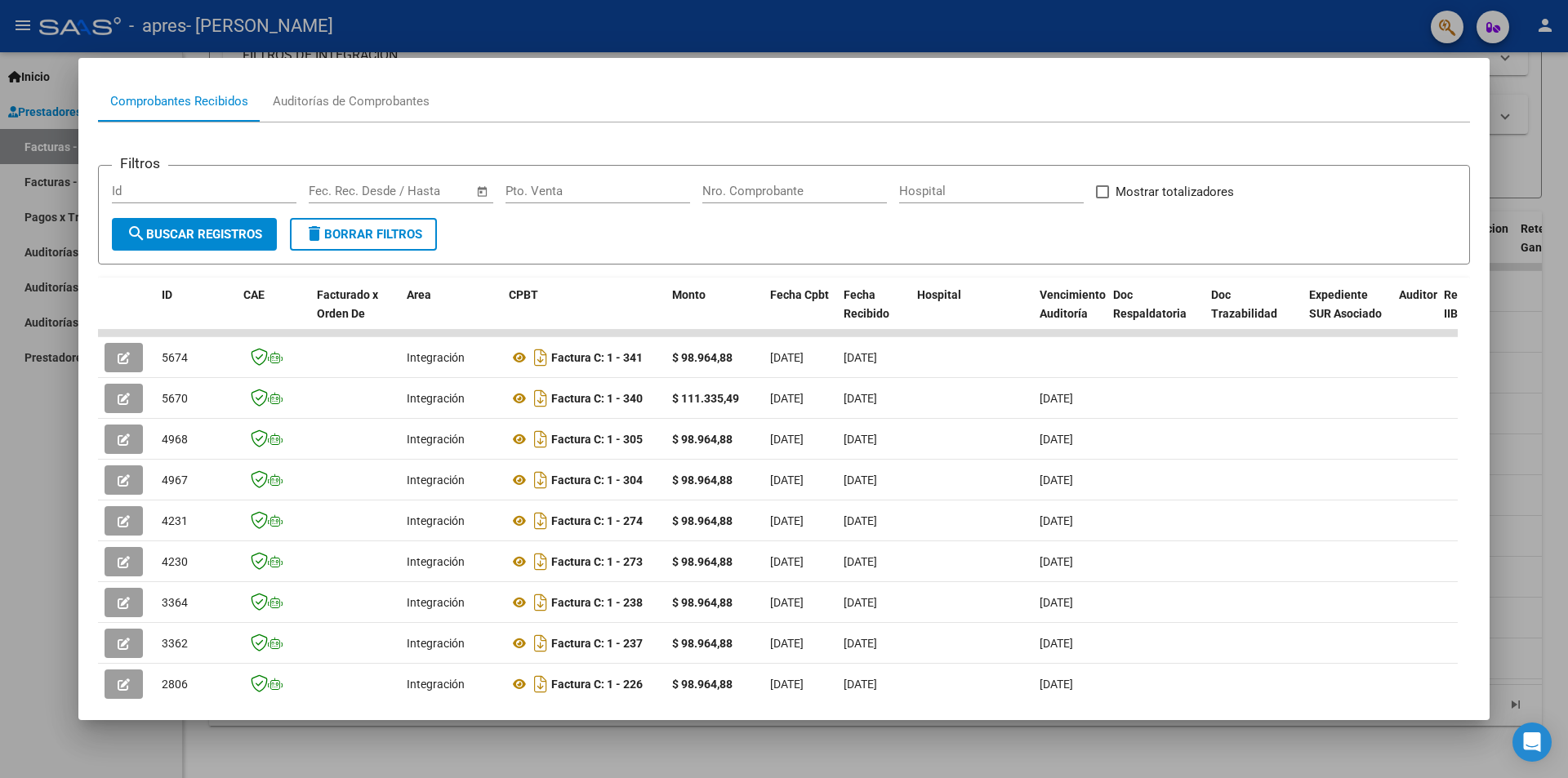
scroll to position [291, 0]
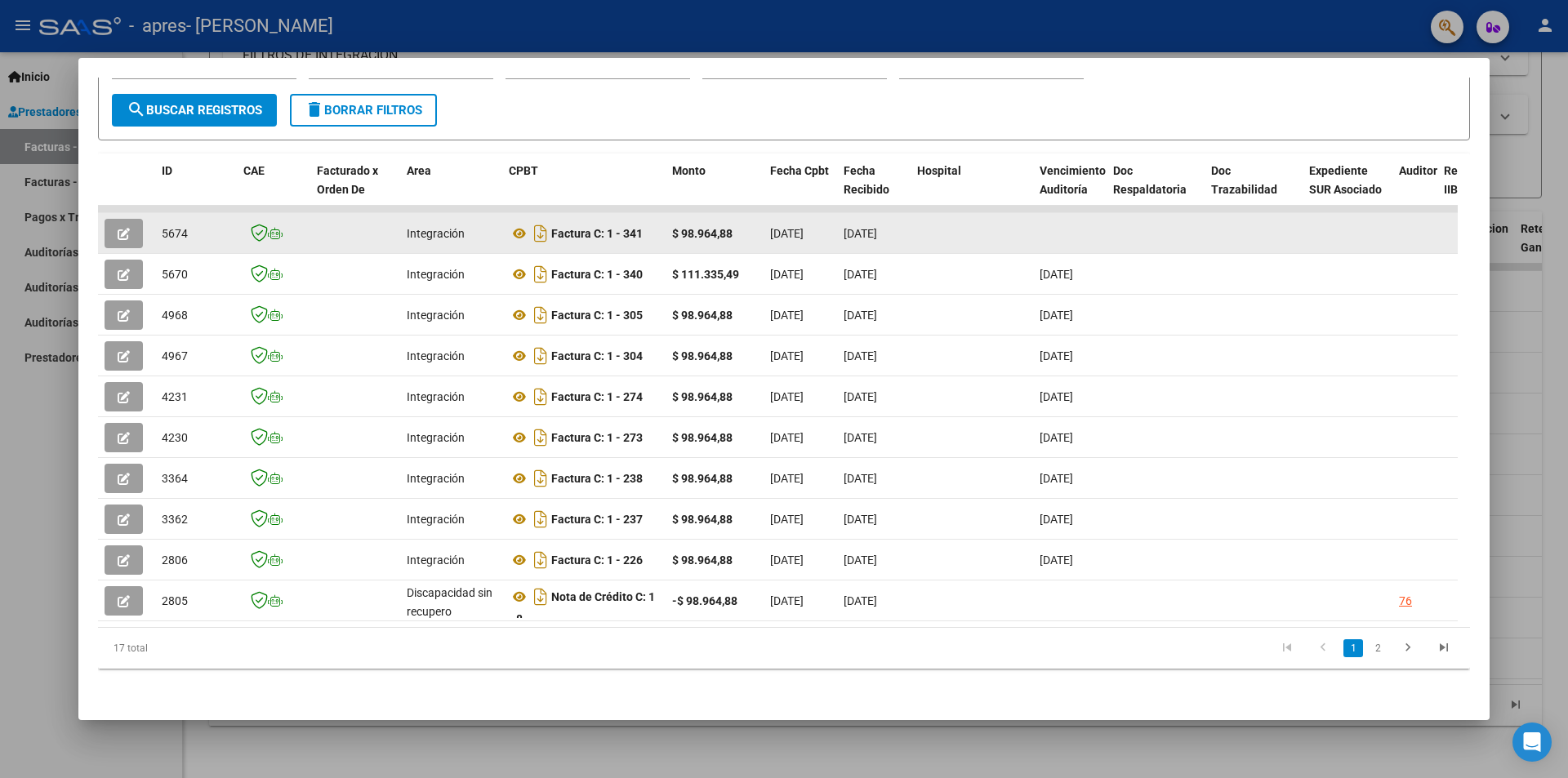
click at [1077, 223] on datatable-body-cell at bounding box center [1070, 233] width 74 height 40
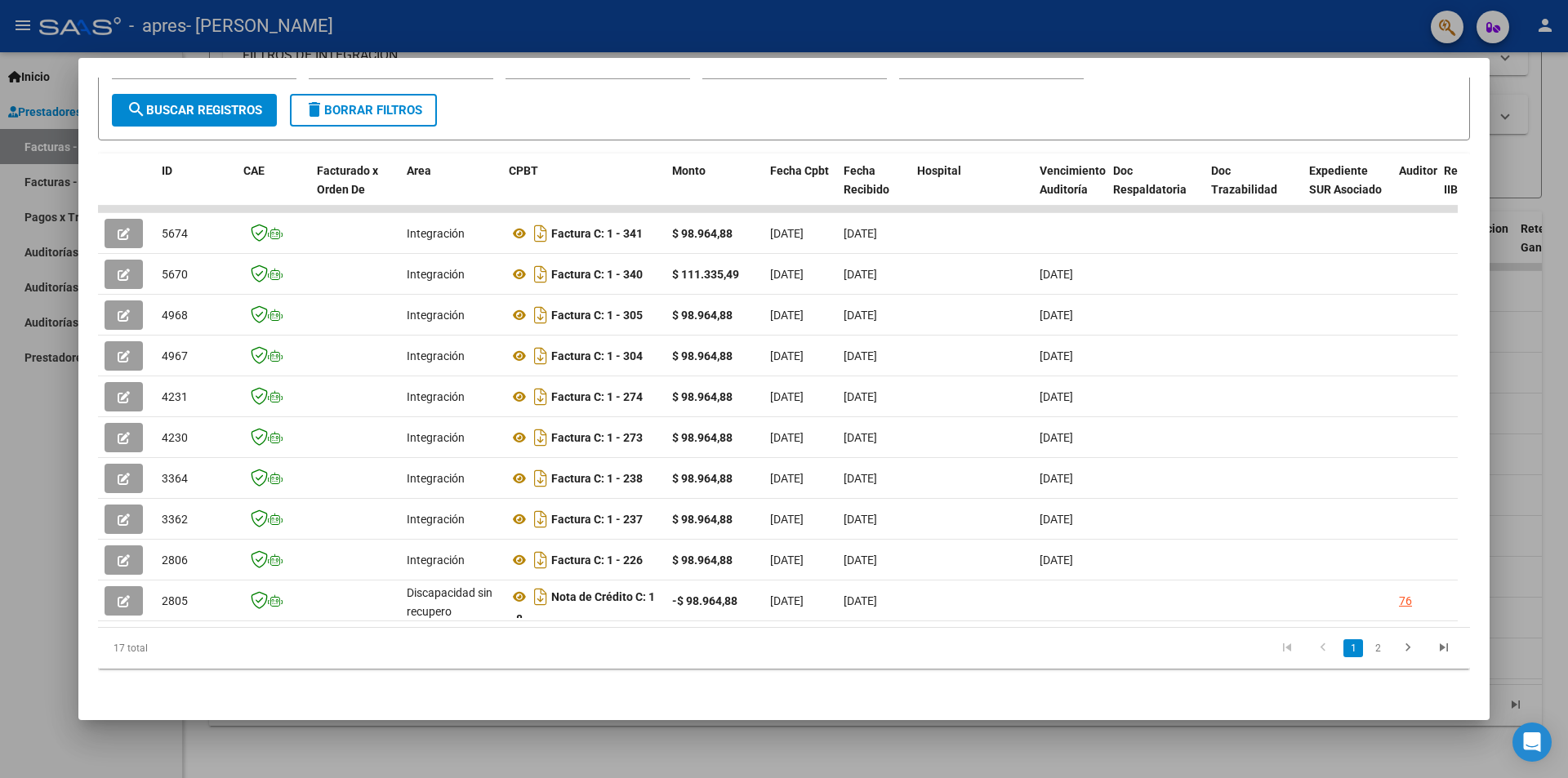
click at [659, 64] on mat-dialog-container "Análisis Prestador - CUIT: 27317840549 cloud_download Exportar CSV ARCA Impuest…" at bounding box center [784, 389] width 1411 height 662
click at [0, 639] on div at bounding box center [784, 389] width 1568 height 778
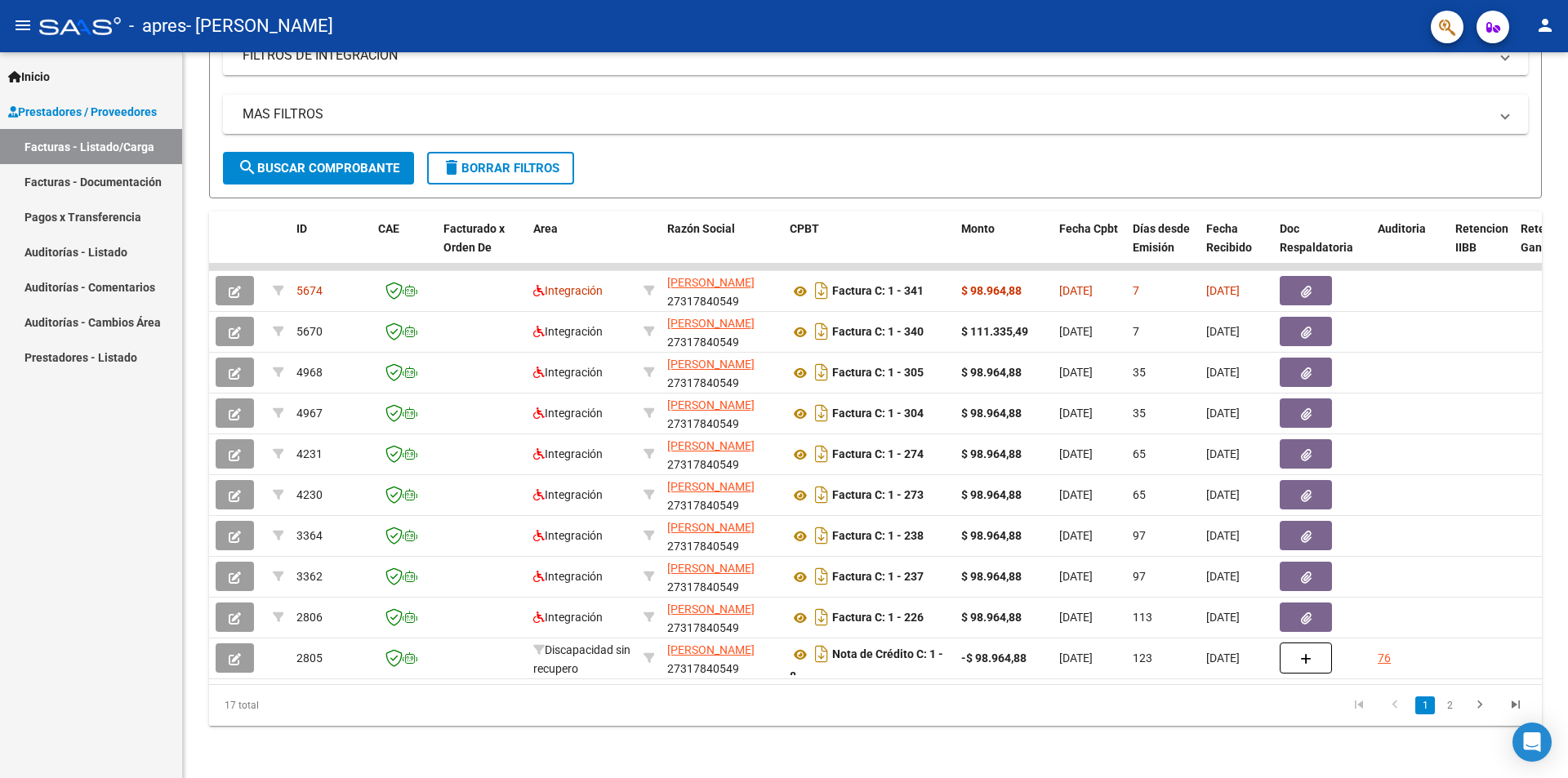
click at [106, 105] on span "Prestadores / Proveedores" at bounding box center [83, 112] width 149 height 18
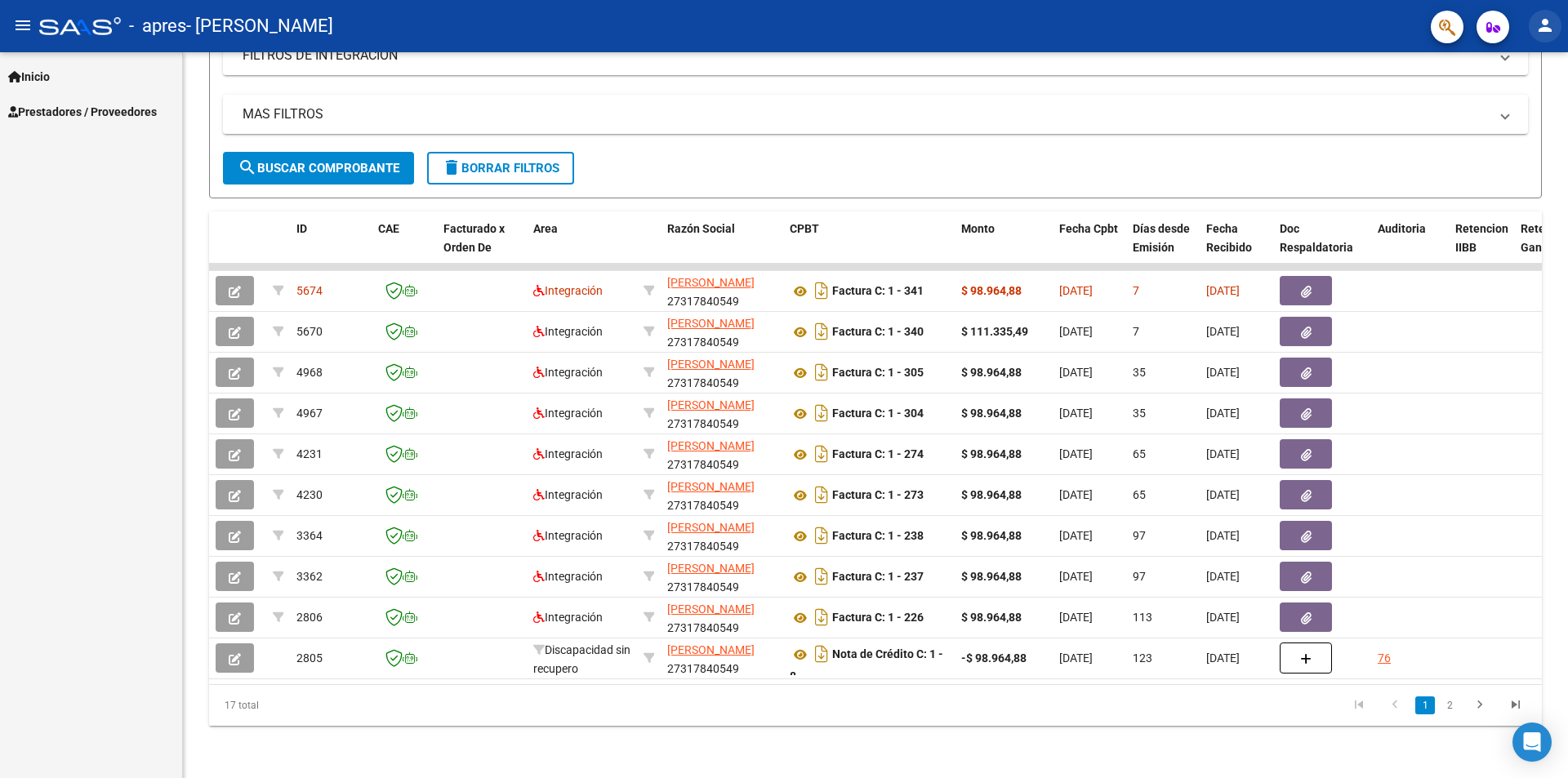
click at [1550, 15] on mat-icon "person" at bounding box center [1545, 25] width 20 height 20
click at [82, 108] on div at bounding box center [784, 389] width 1568 height 778
click at [110, 108] on span "Prestadores / Proveedores" at bounding box center [83, 112] width 149 height 18
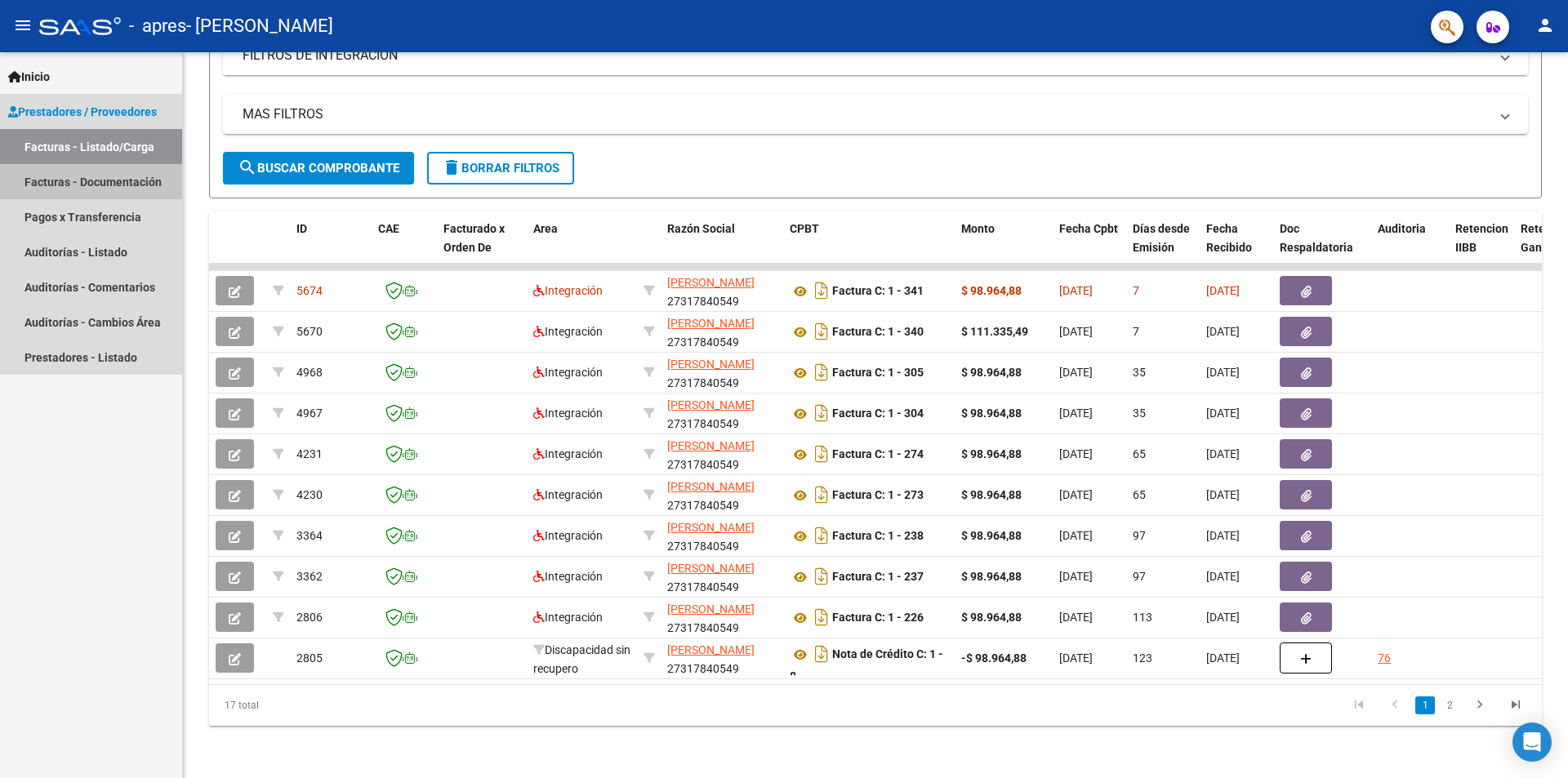
click at [117, 181] on link "Facturas - Documentación" at bounding box center [91, 182] width 182 height 35
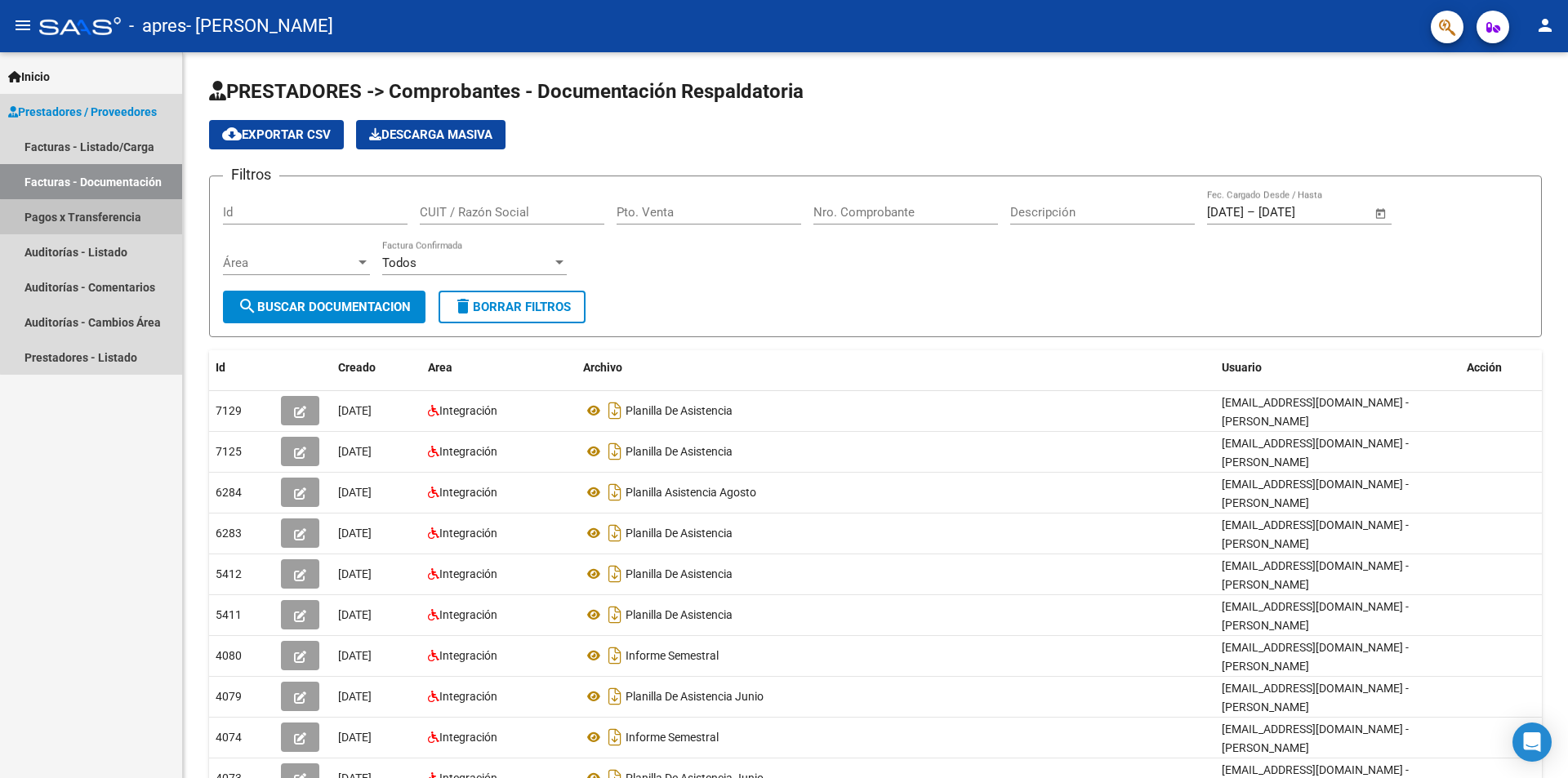
click at [119, 219] on link "Pagos x Transferencia" at bounding box center [91, 216] width 182 height 35
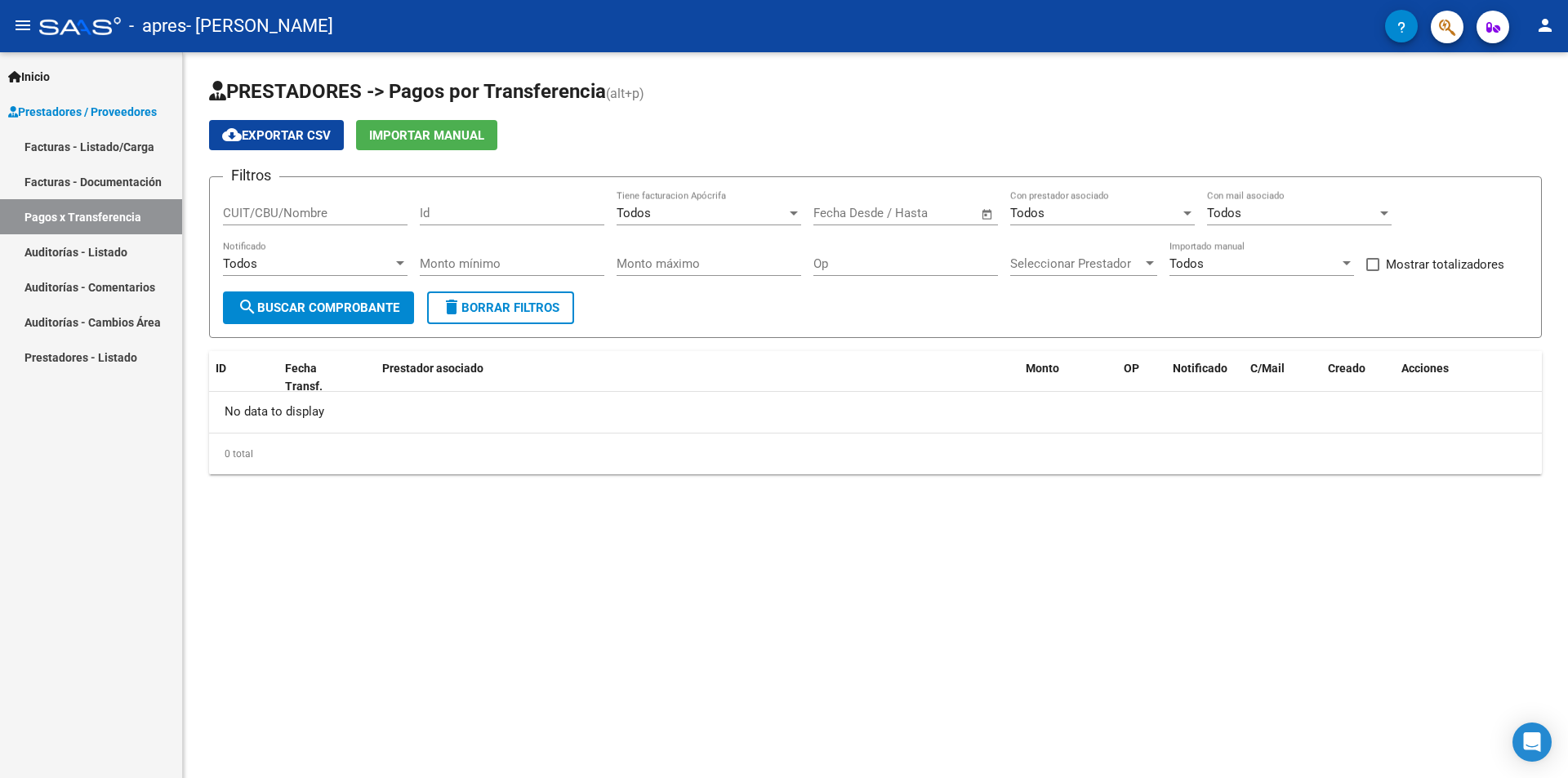
click at [132, 142] on link "Facturas - Listado/Carga" at bounding box center [91, 146] width 182 height 35
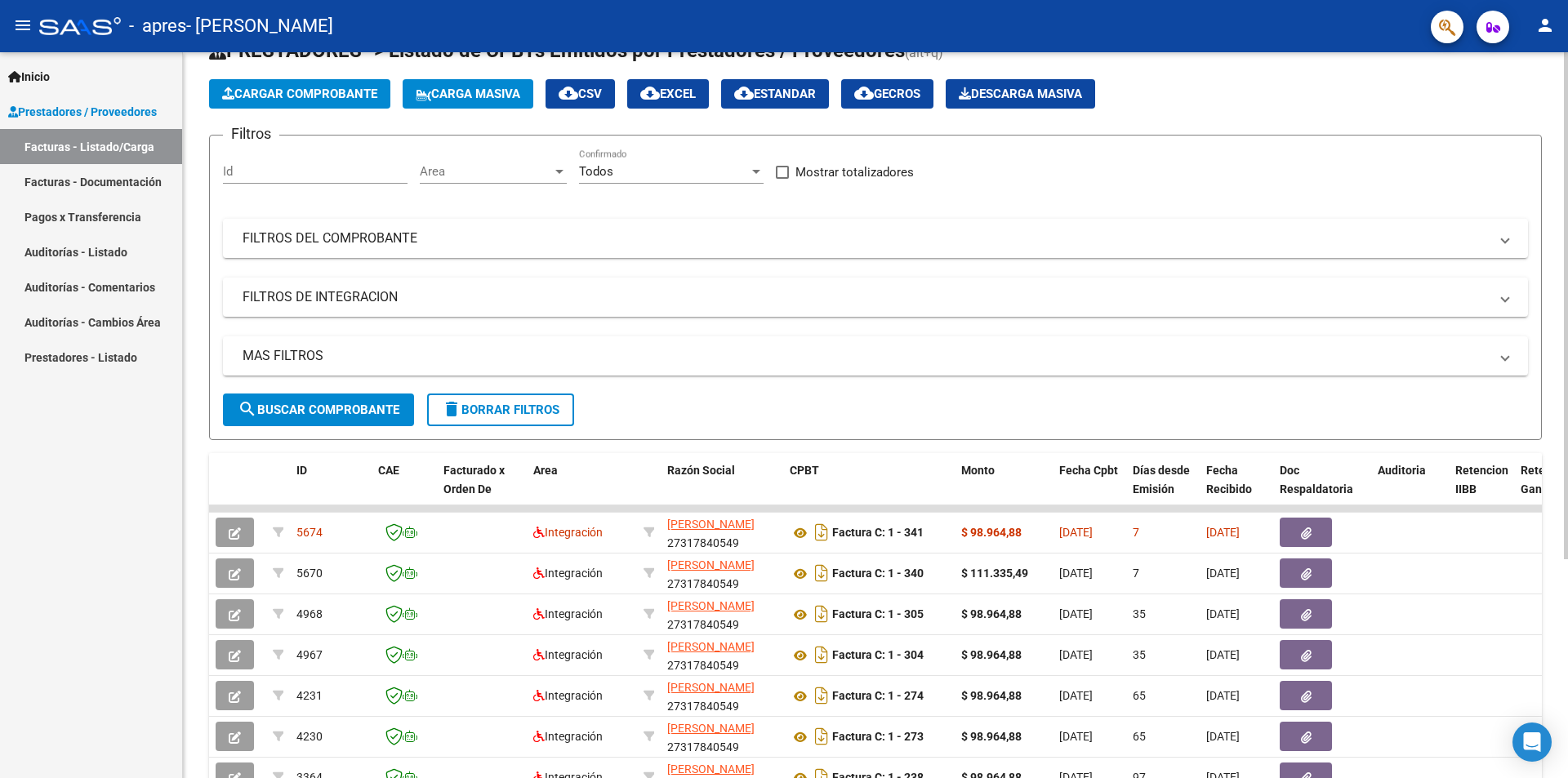
scroll to position [313, 0]
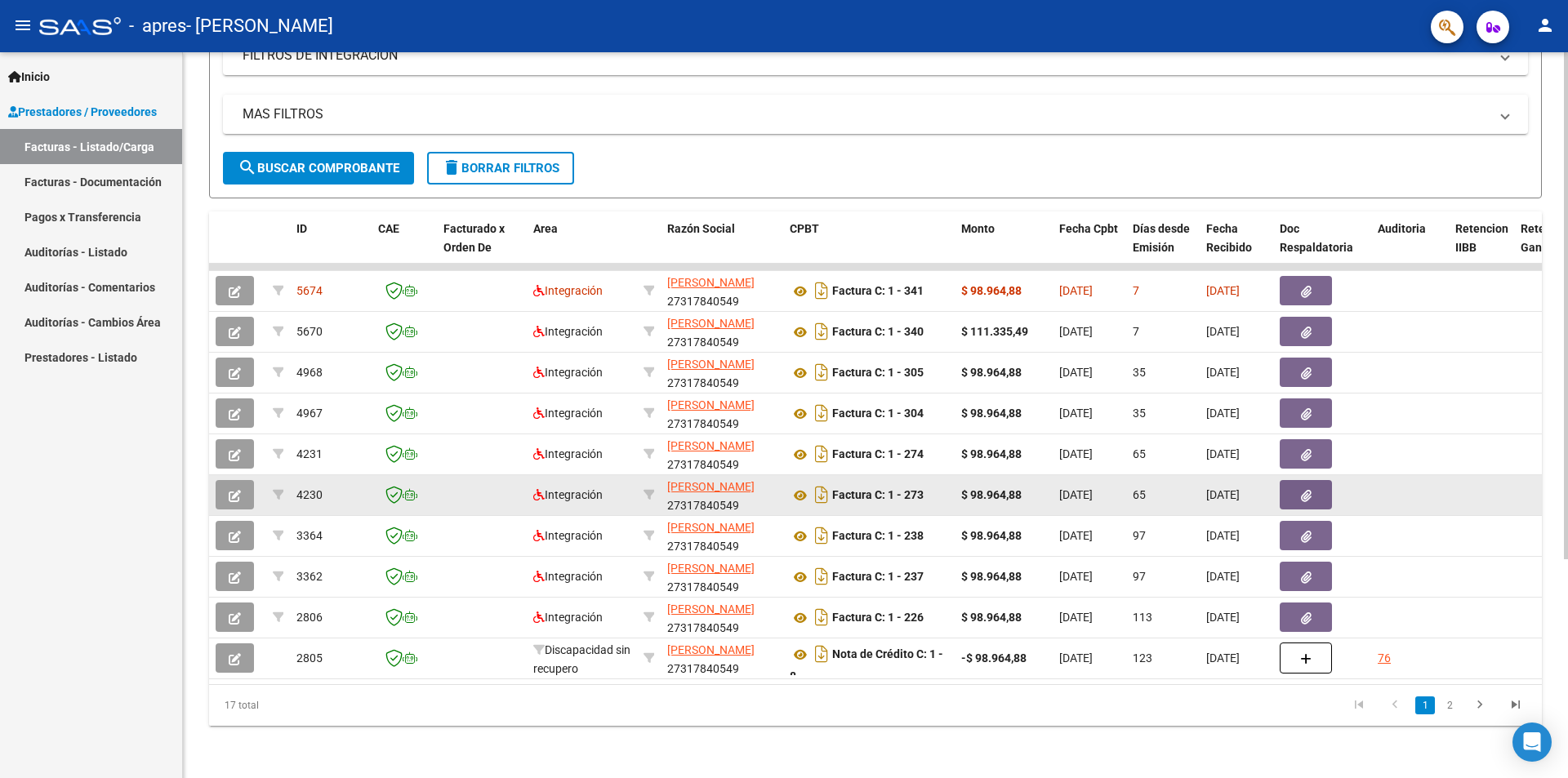
drag, startPoint x: 299, startPoint y: 482, endPoint x: 335, endPoint y: 484, distance: 36.1
click at [335, 486] on div "4230" at bounding box center [331, 495] width 69 height 19
copy span "4230"
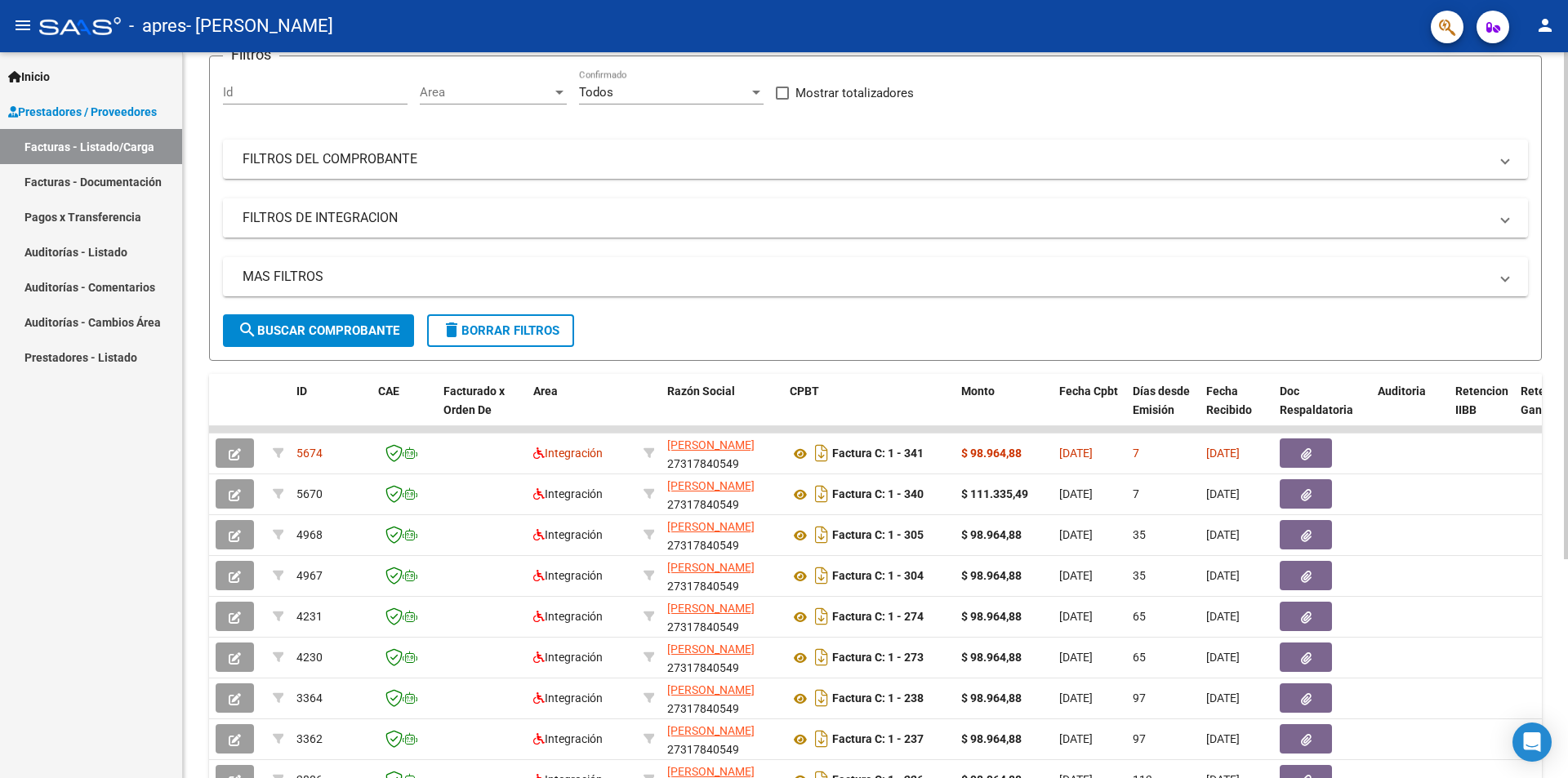
scroll to position [0, 0]
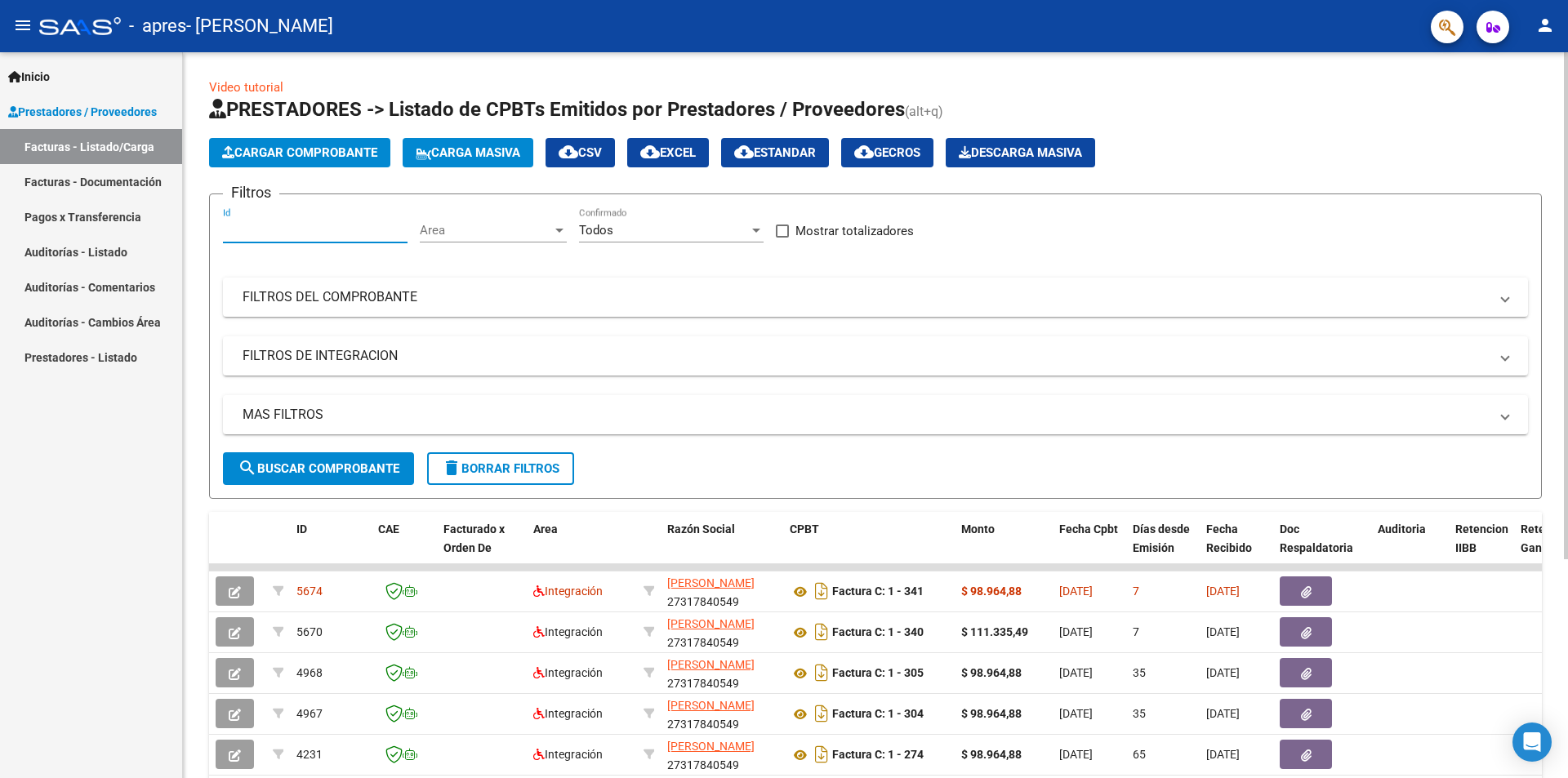
paste input "4230"
type input "4230"
click at [426, 302] on mat-panel-title "FILTROS DEL COMPROBANTE" at bounding box center [865, 298] width 1247 height 18
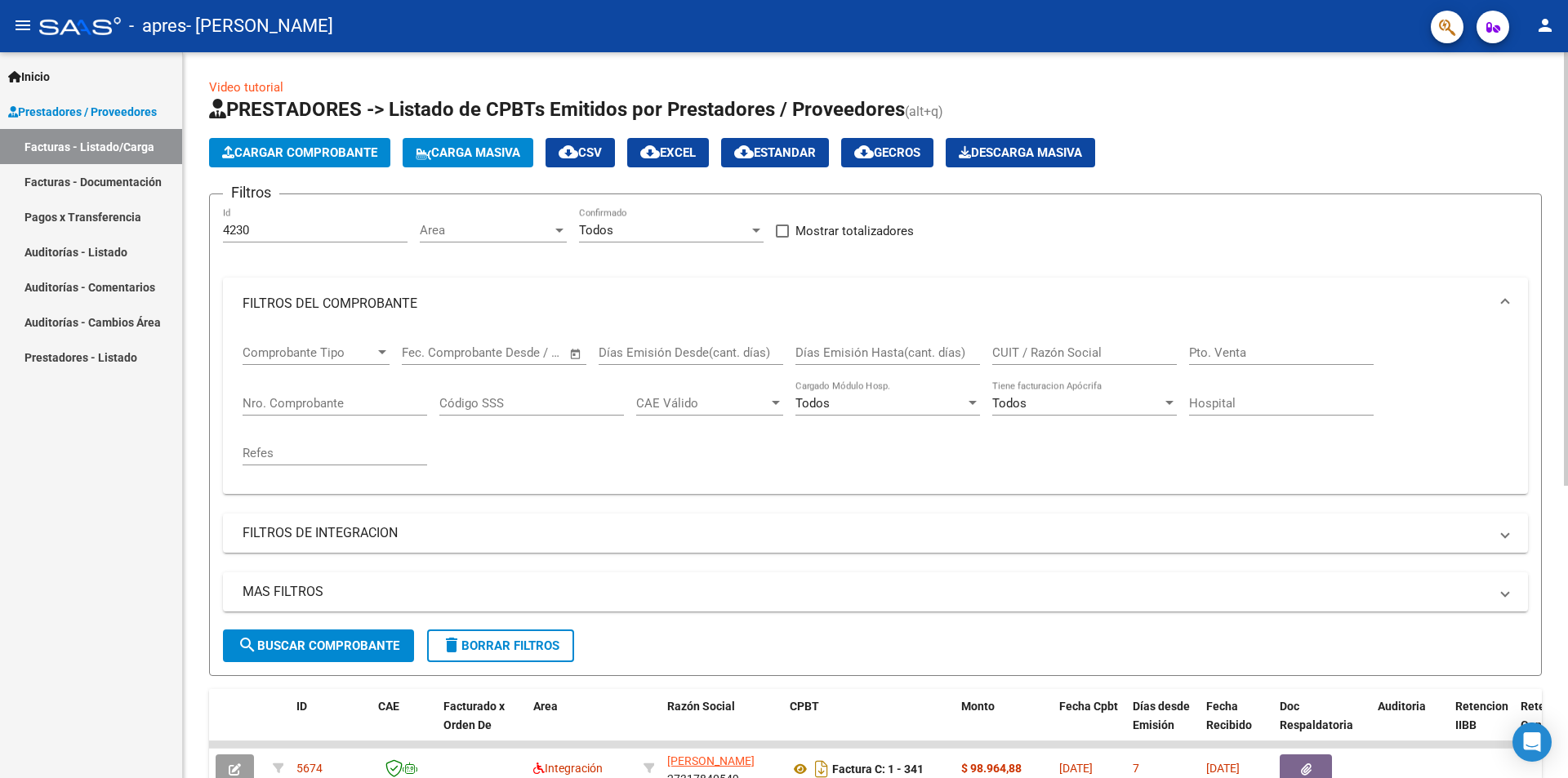
click at [381, 350] on div at bounding box center [381, 352] width 8 height 4
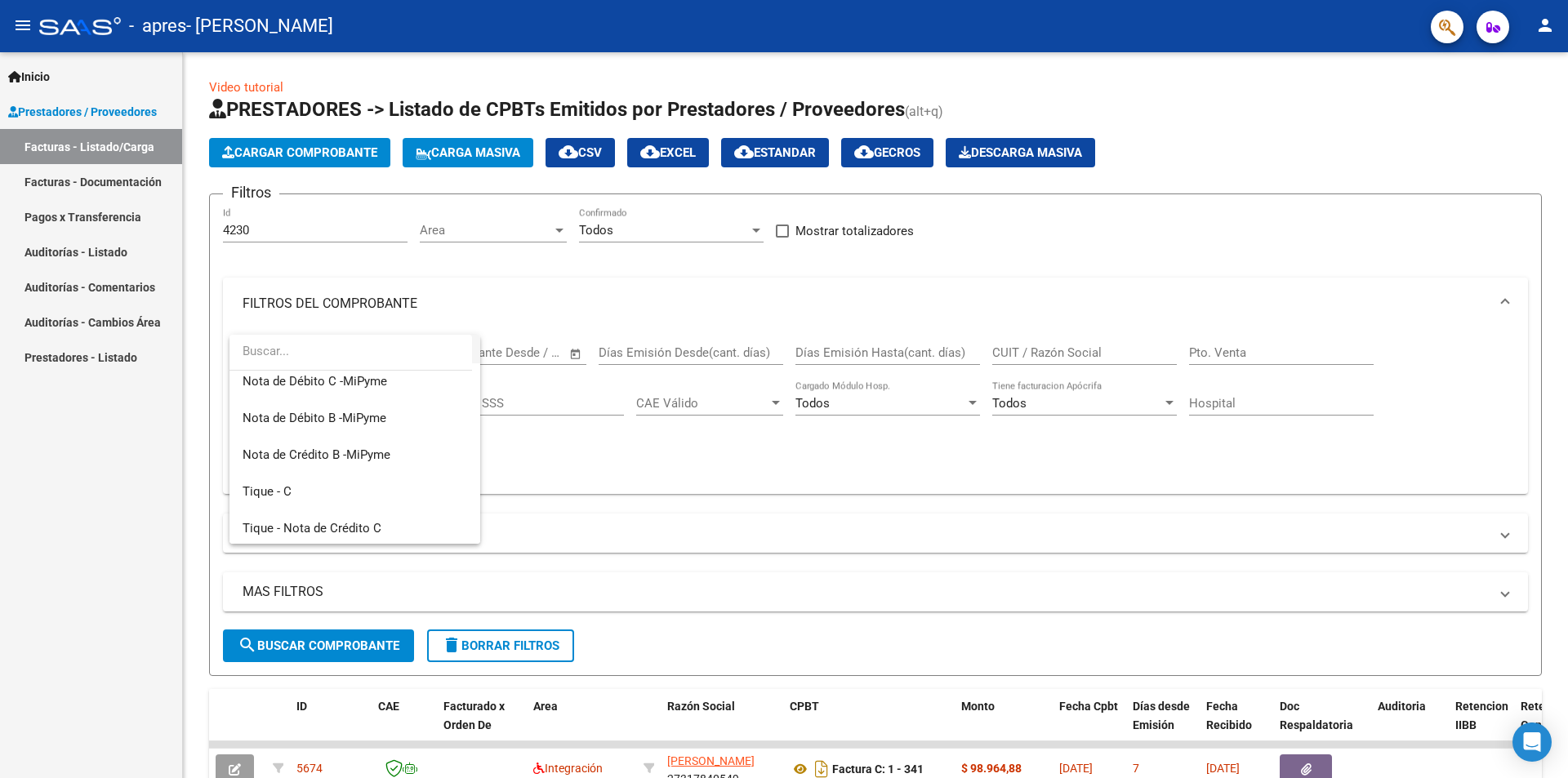
scroll to position [1003, 0]
click at [611, 456] on div at bounding box center [784, 389] width 1568 height 778
click at [115, 207] on link "Pagos x Transferencia" at bounding box center [91, 216] width 182 height 35
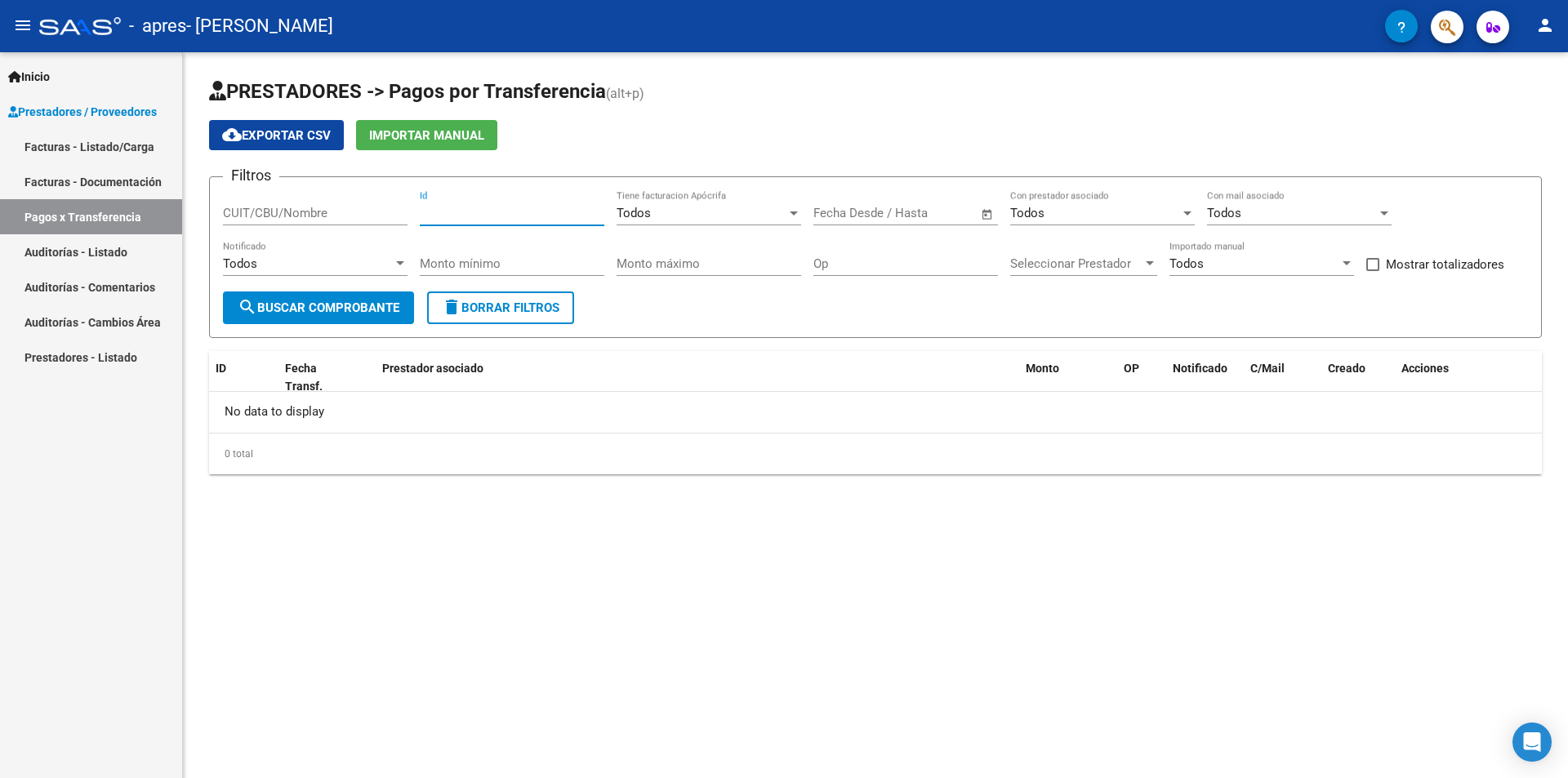
paste input "4230"
type input "4230"
click at [1202, 258] on span "Todos" at bounding box center [1187, 263] width 35 height 15
click at [1065, 264] on div at bounding box center [784, 389] width 1568 height 778
click at [1065, 264] on span "Seleccionar Prestador" at bounding box center [1077, 263] width 133 height 15
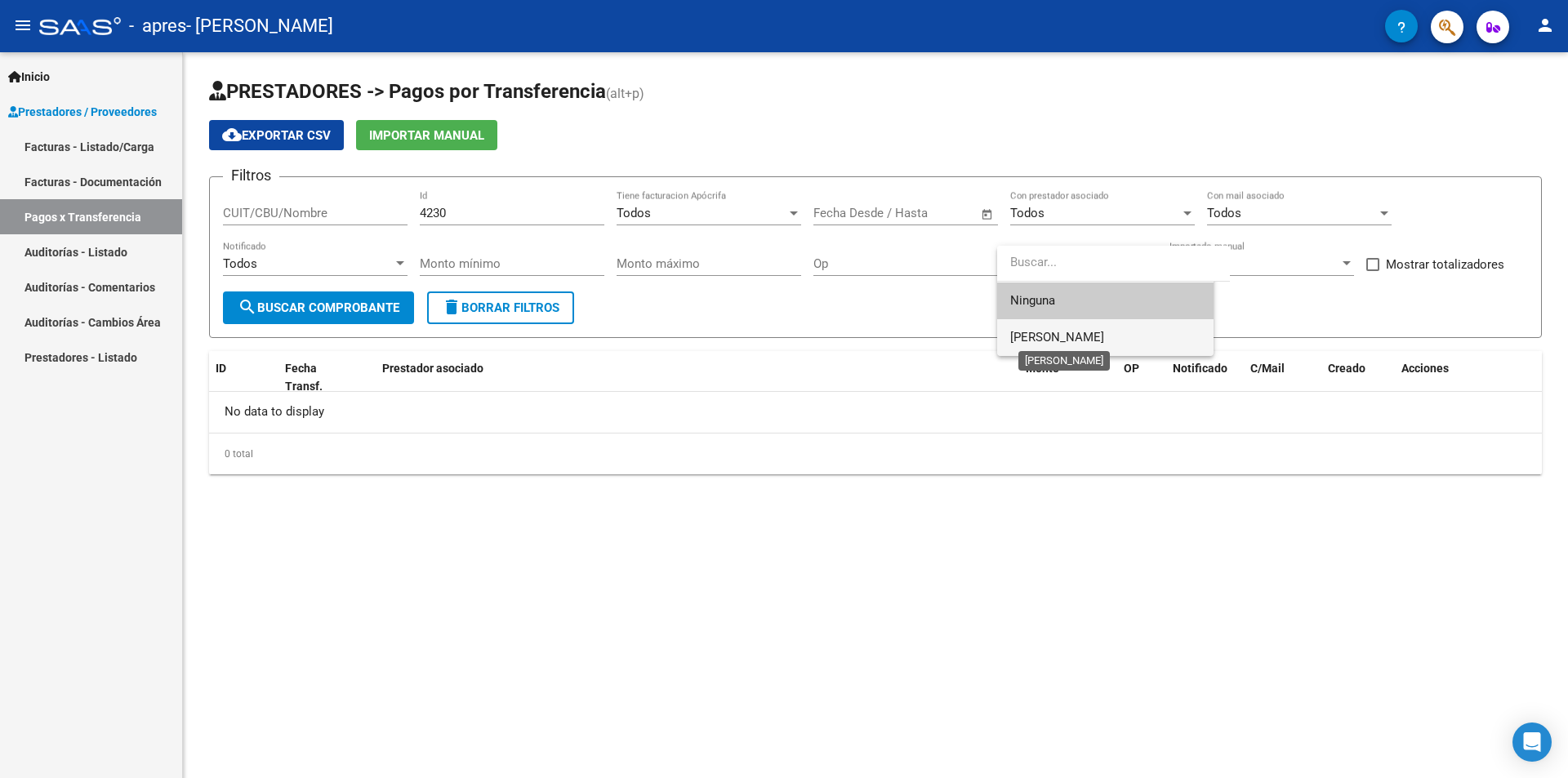
click at [1067, 333] on span "[PERSON_NAME]" at bounding box center [1057, 337] width 94 height 15
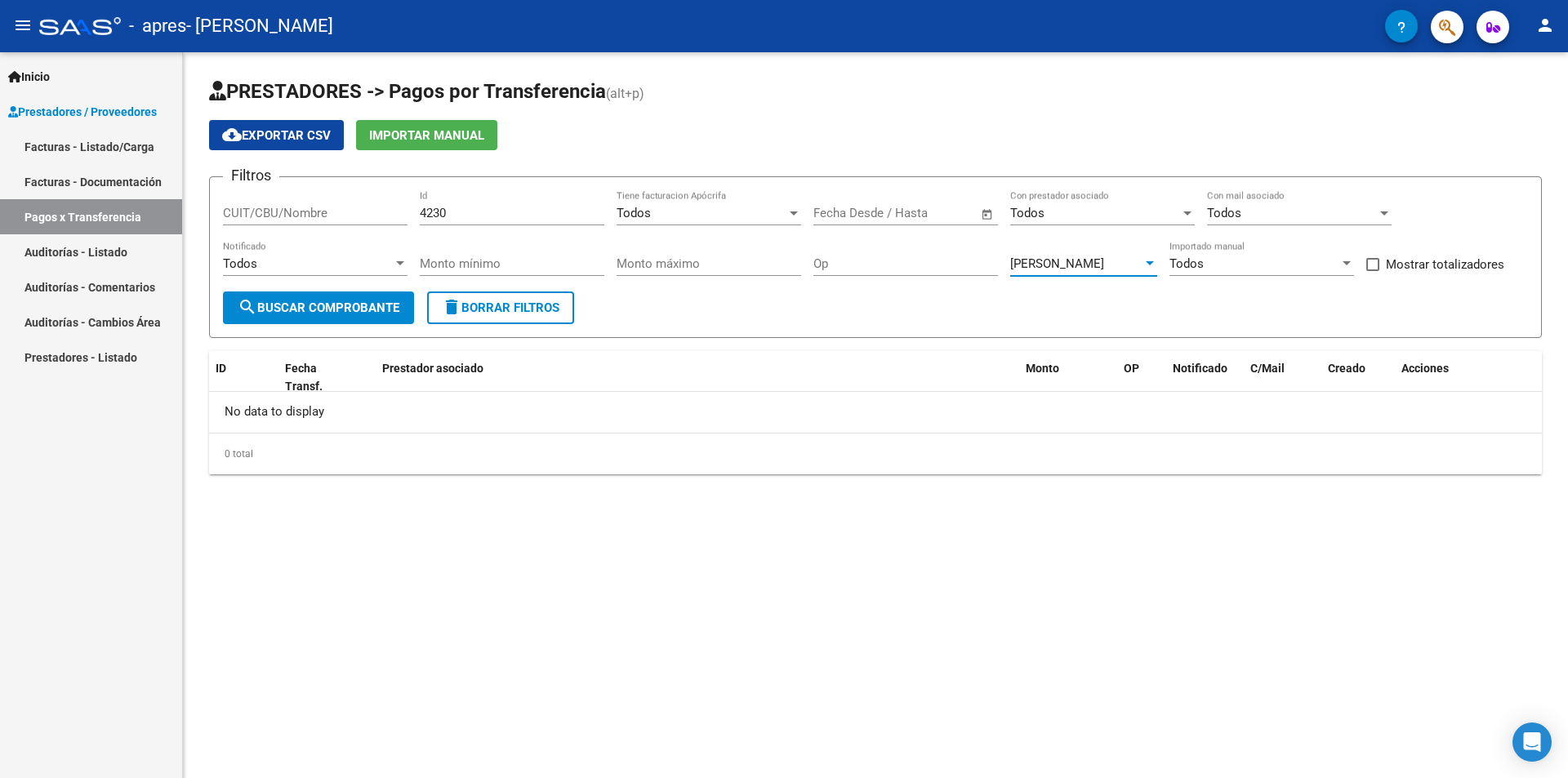
click at [332, 302] on span "search Buscar Comprobante" at bounding box center [319, 308] width 162 height 15
click at [21, 23] on mat-icon "menu" at bounding box center [23, 25] width 20 height 20
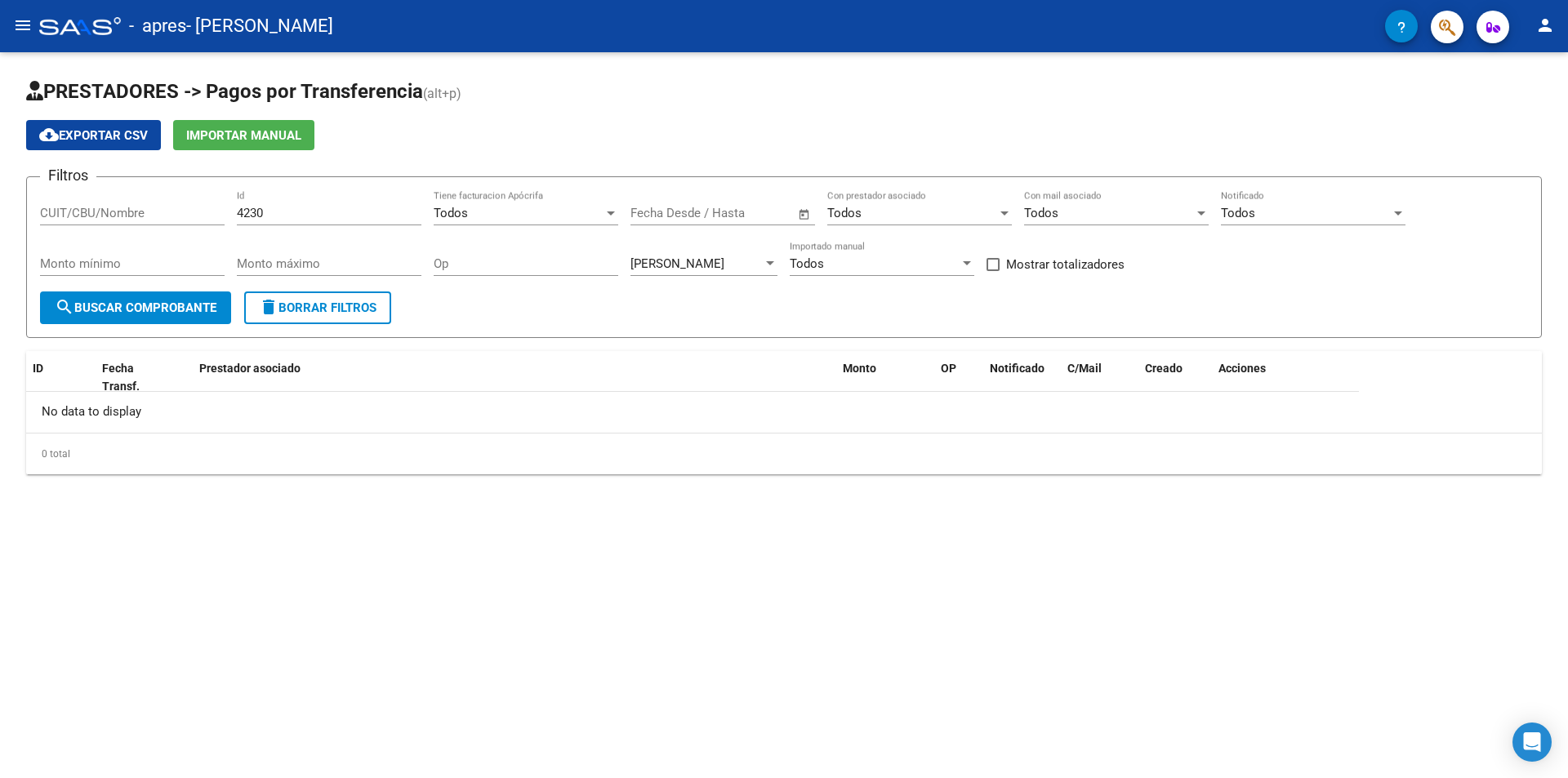
click at [21, 23] on mat-icon "menu" at bounding box center [23, 25] width 20 height 20
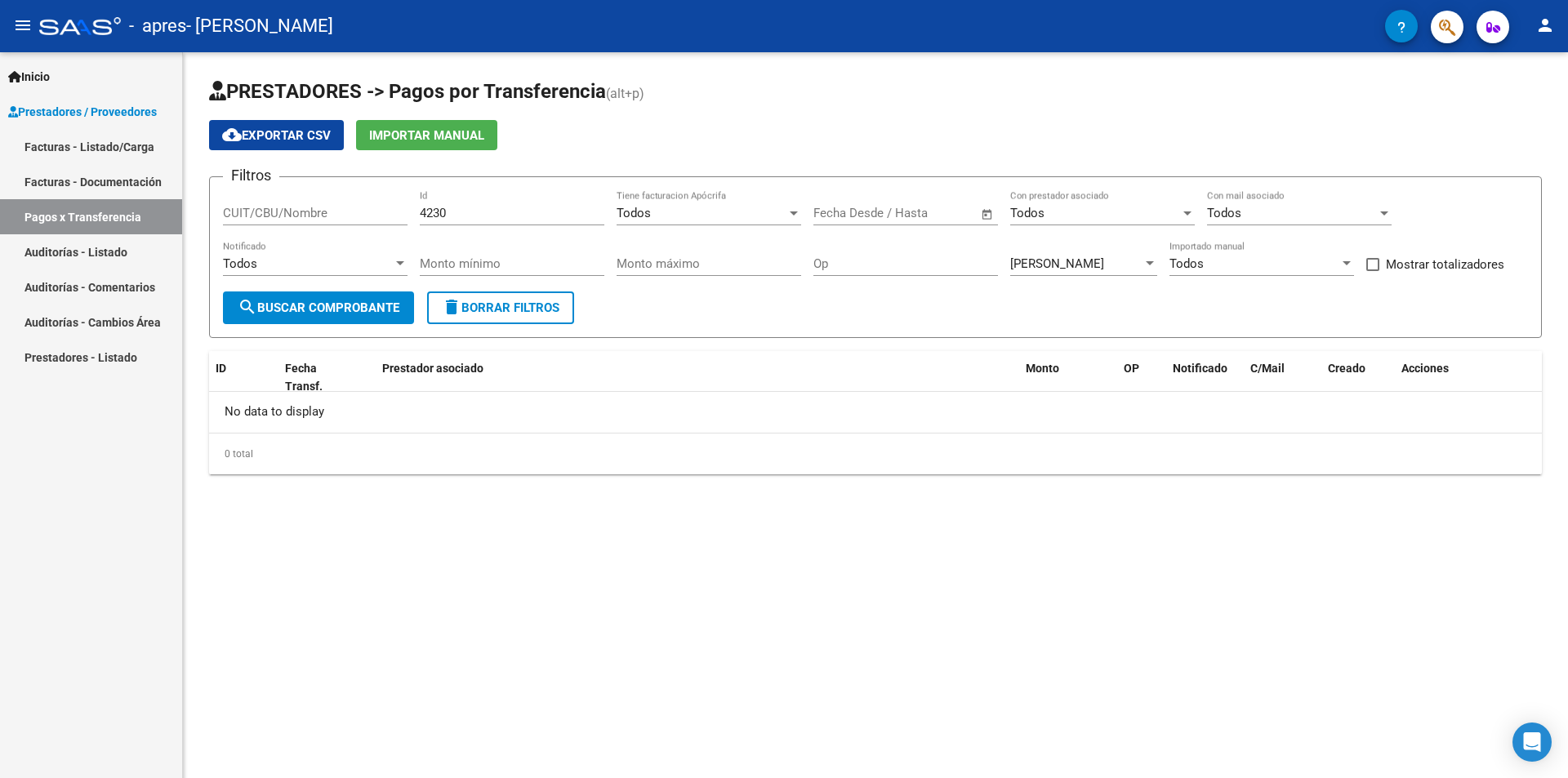
click at [21, 23] on mat-icon "menu" at bounding box center [23, 25] width 20 height 20
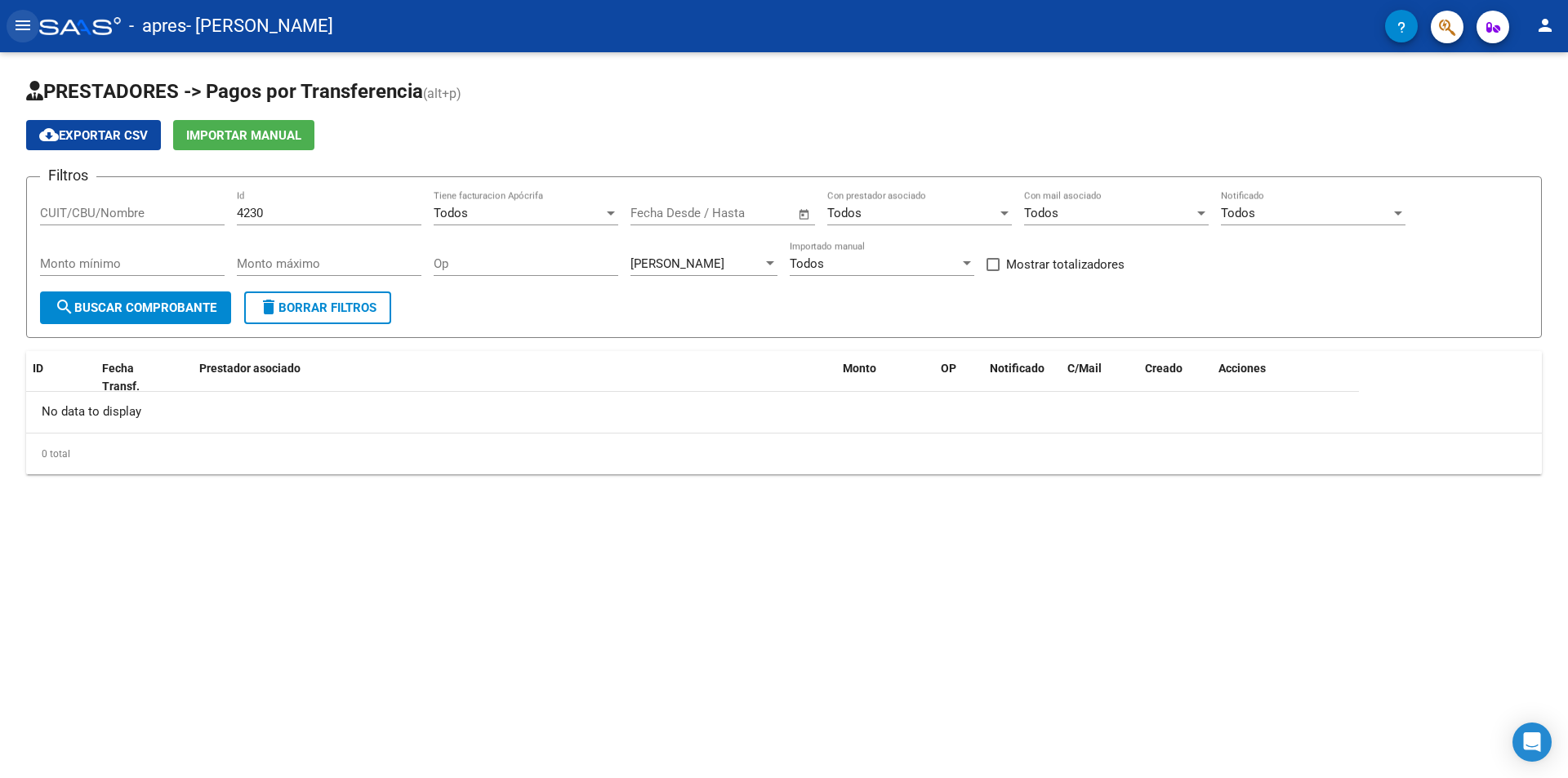
click at [21, 23] on mat-icon "menu" at bounding box center [23, 25] width 20 height 20
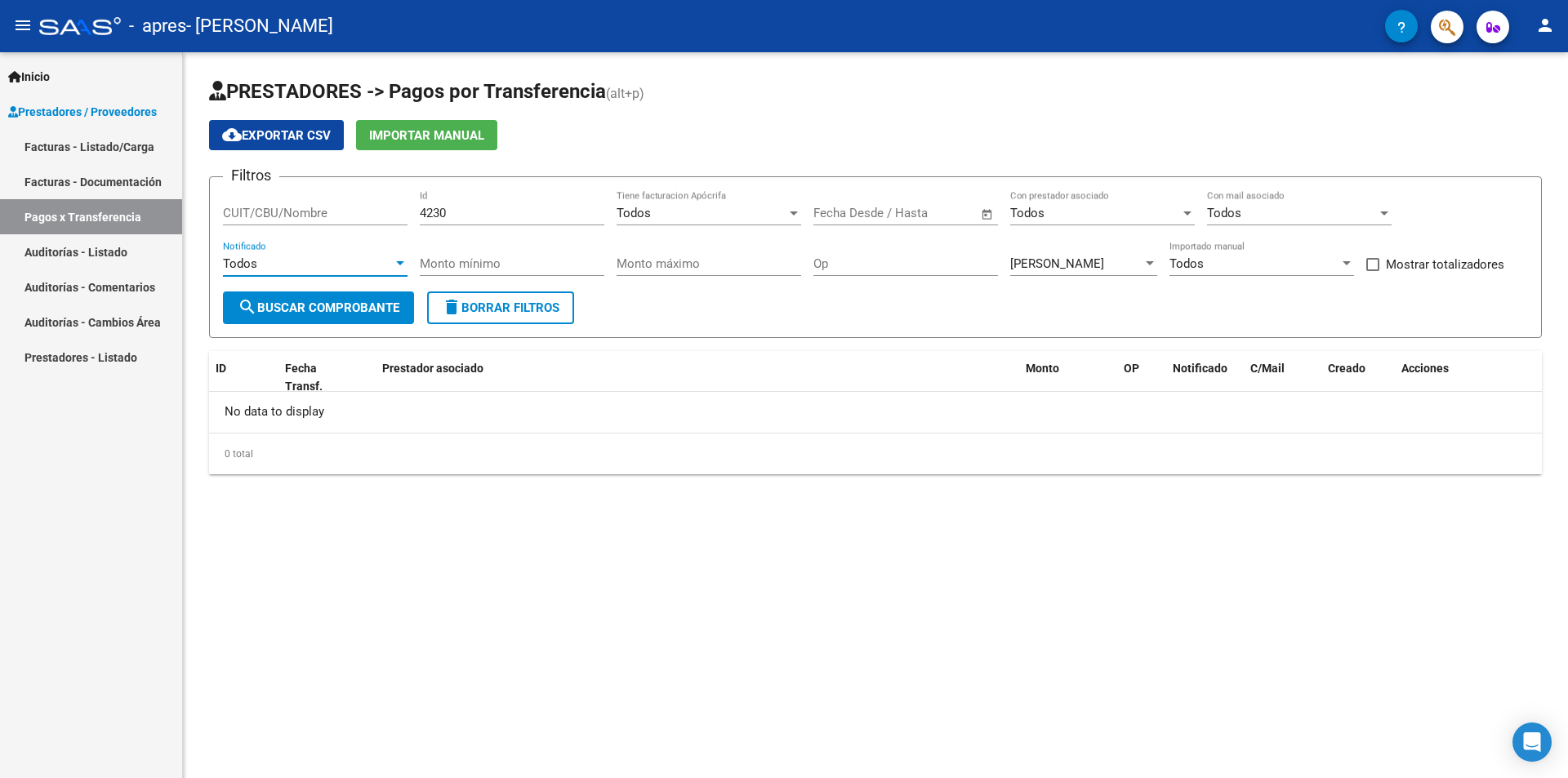
click at [287, 257] on div "Todos" at bounding box center [308, 263] width 170 height 15
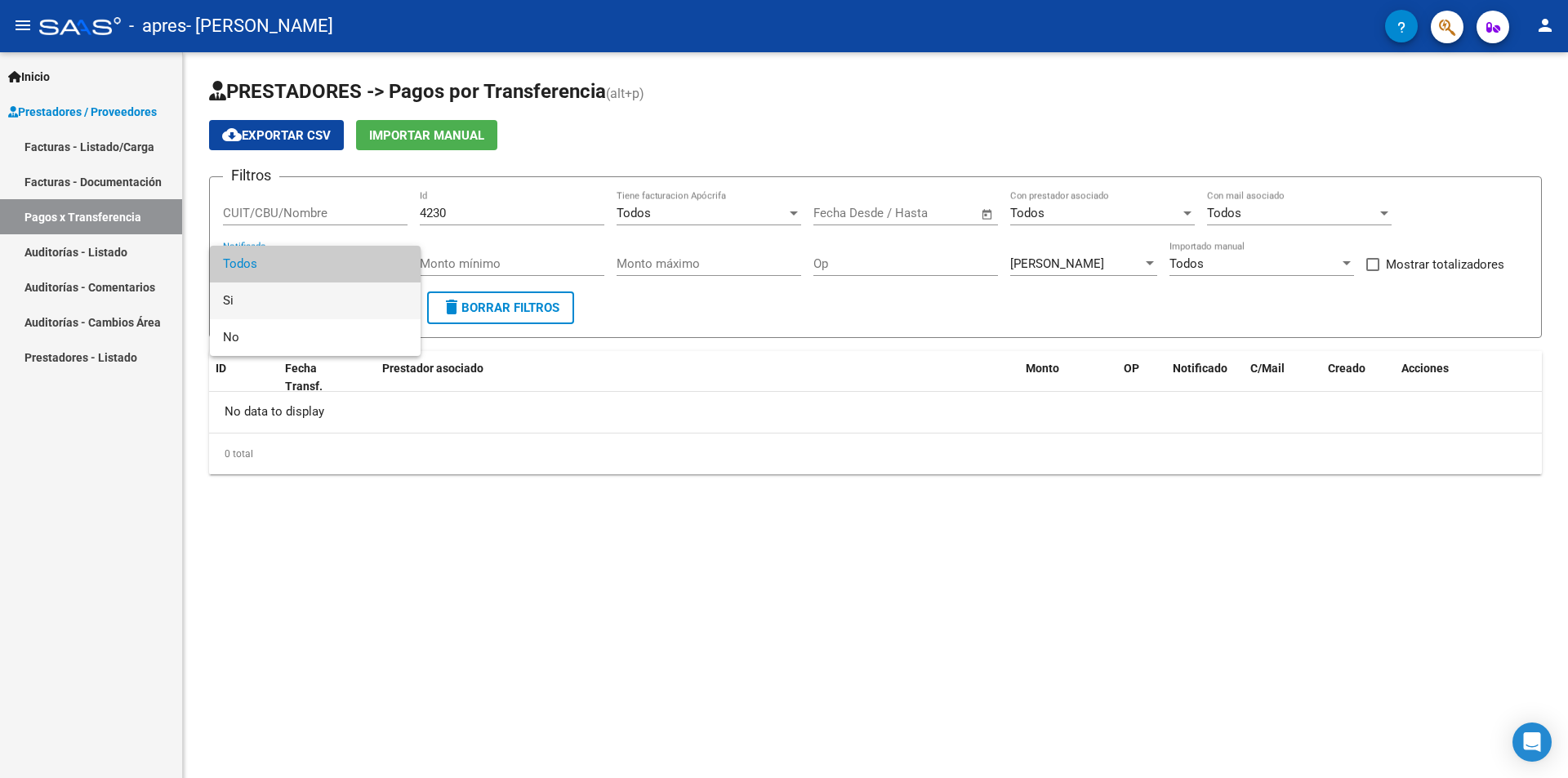
click at [263, 299] on span "Si" at bounding box center [315, 300] width 184 height 36
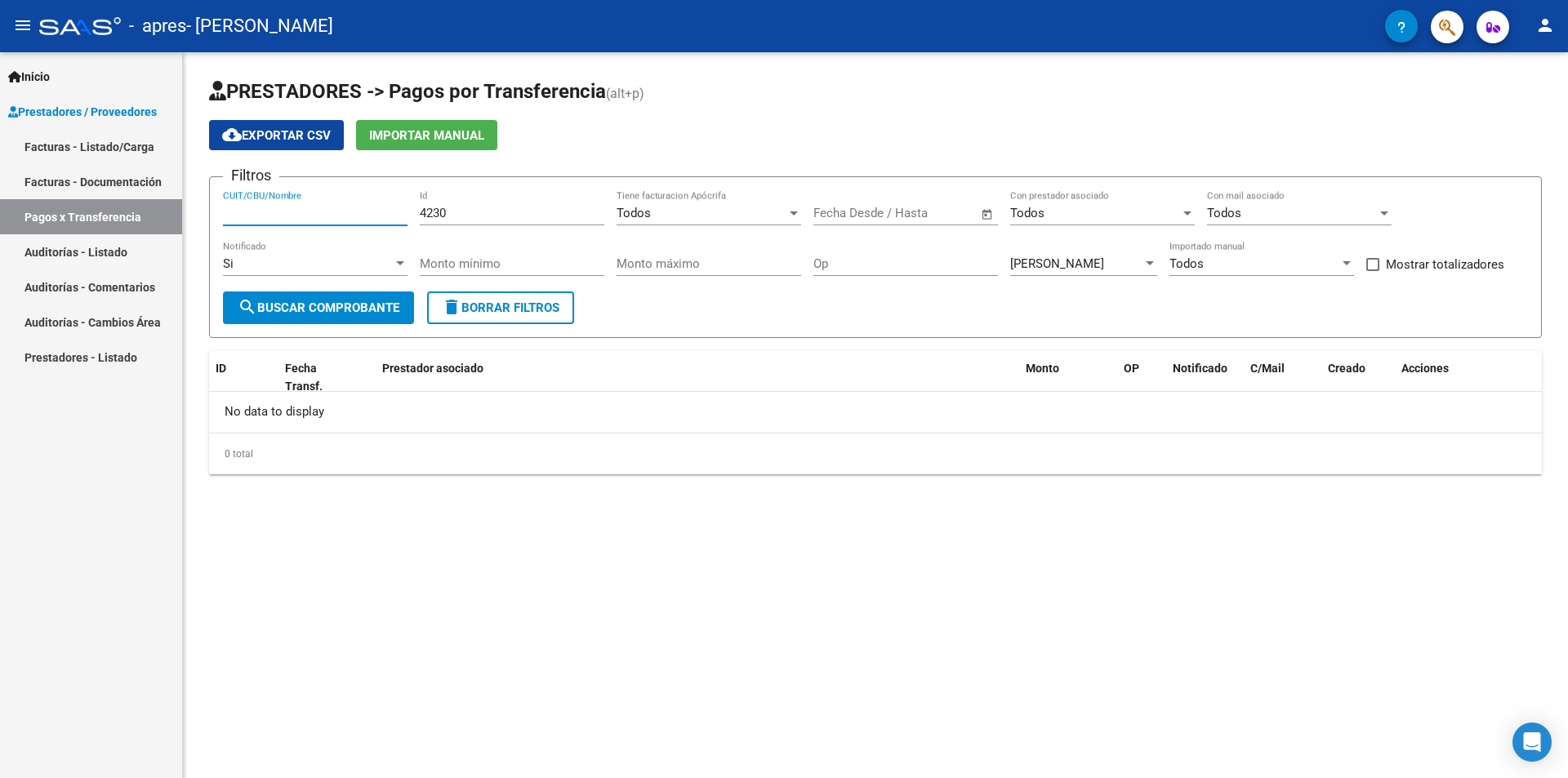
click at [307, 214] on input "CUIT/CBU/Nombre" at bounding box center [315, 213] width 184 height 15
type input "27317840549"
click at [849, 213] on input "text" at bounding box center [846, 213] width 66 height 15
click at [341, 310] on div at bounding box center [784, 389] width 1568 height 778
click at [341, 310] on span "search Buscar Comprobante" at bounding box center [319, 308] width 162 height 15
